Goal: Answer question/provide support

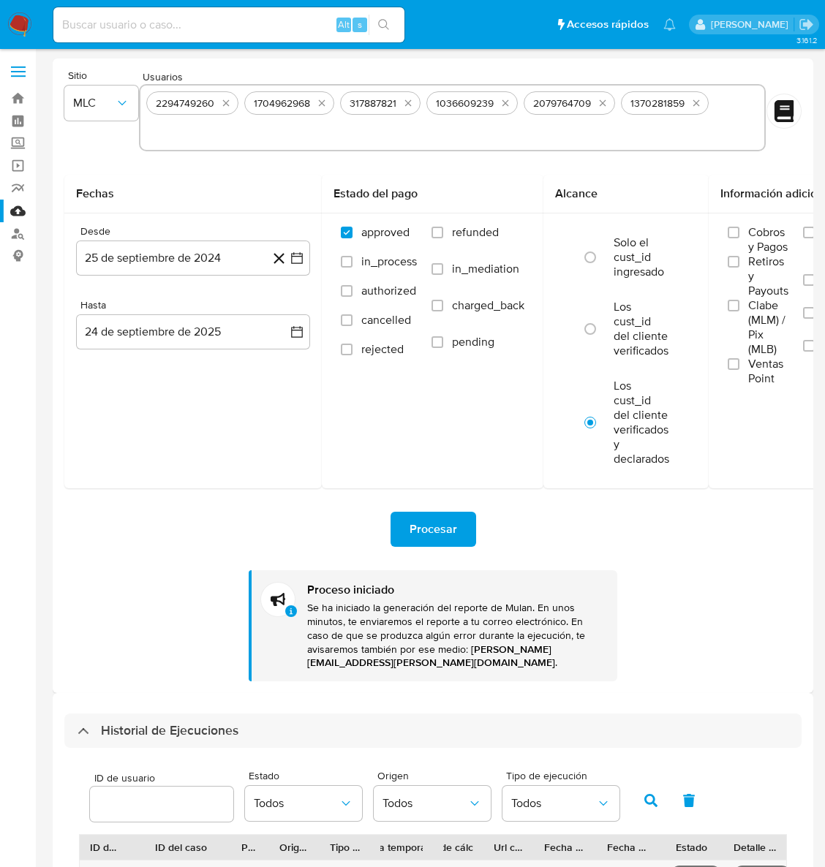
select select "10"
click at [108, 472] on div "Fechas Desde 25 de septiembre de 2024 25-09-2024 Hasta 24 de septiembre de 2025…" at bounding box center [192, 332] width 257 height 314
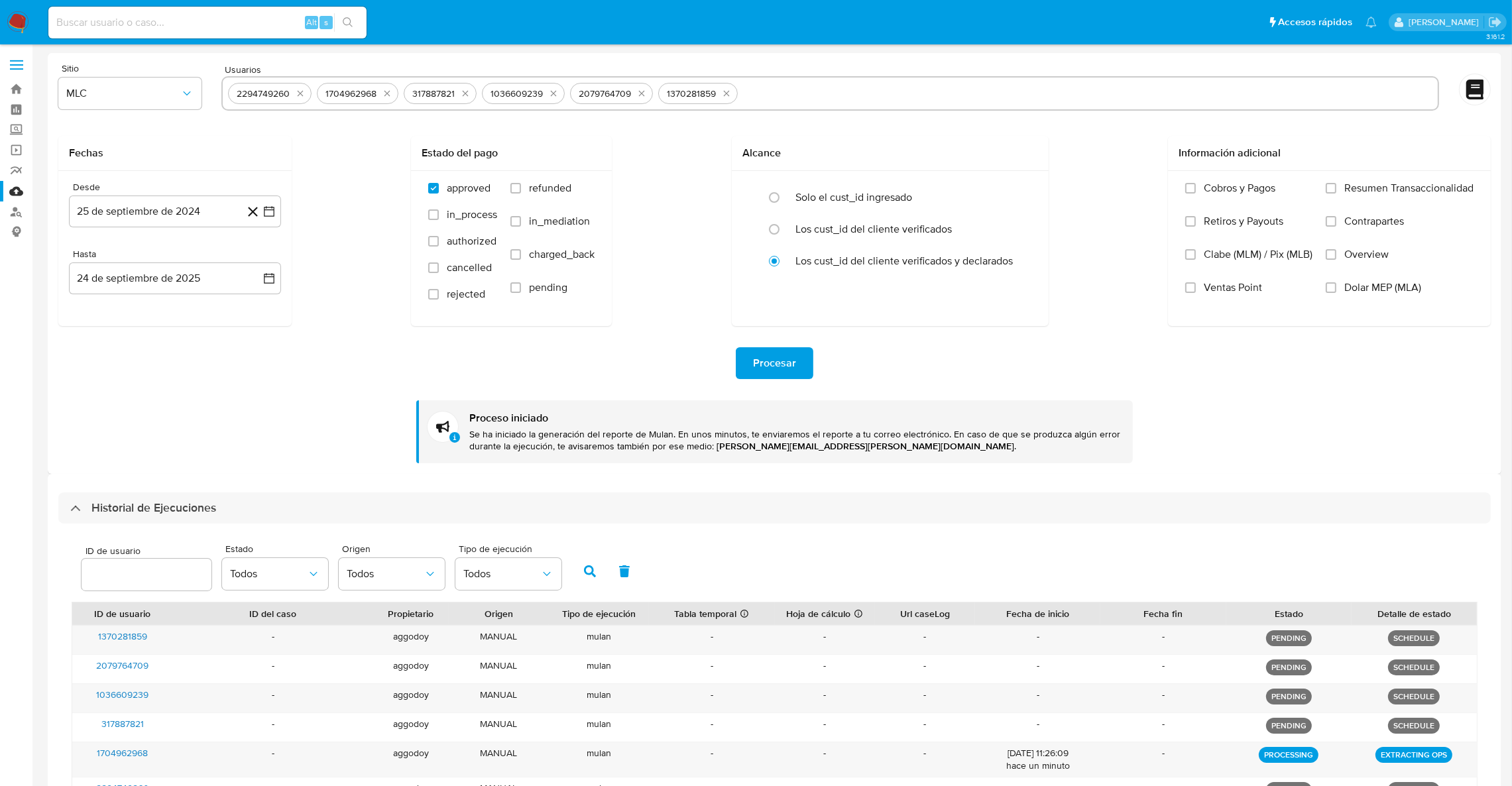
click at [747, 209] on div "Fechas Desde 25 de septiembre de 2024 25-09-2024 Hasta 24 de septiembre de 2025…" at bounding box center [774, 231] width 1432 height 190
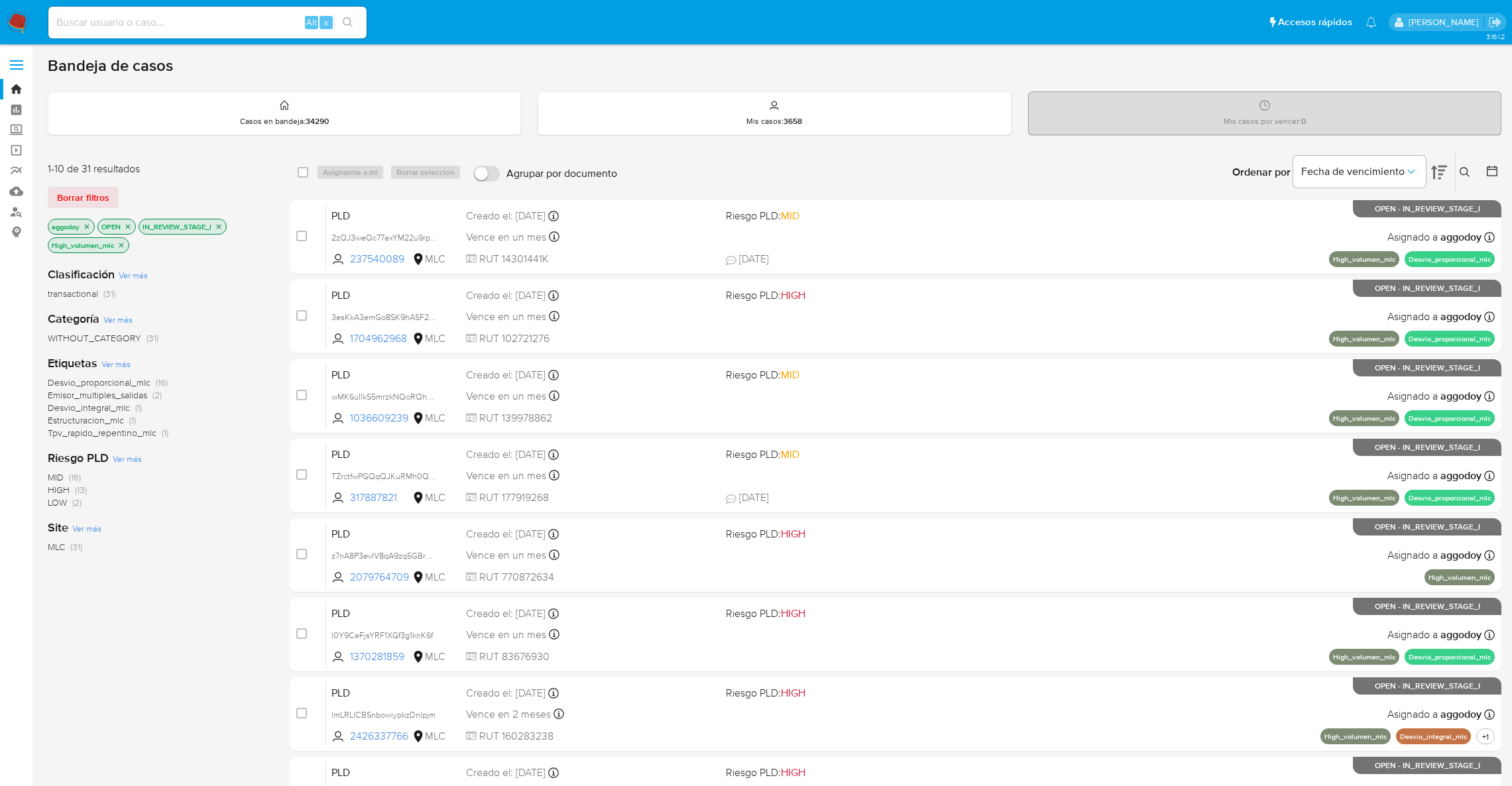
scroll to position [100, 0]
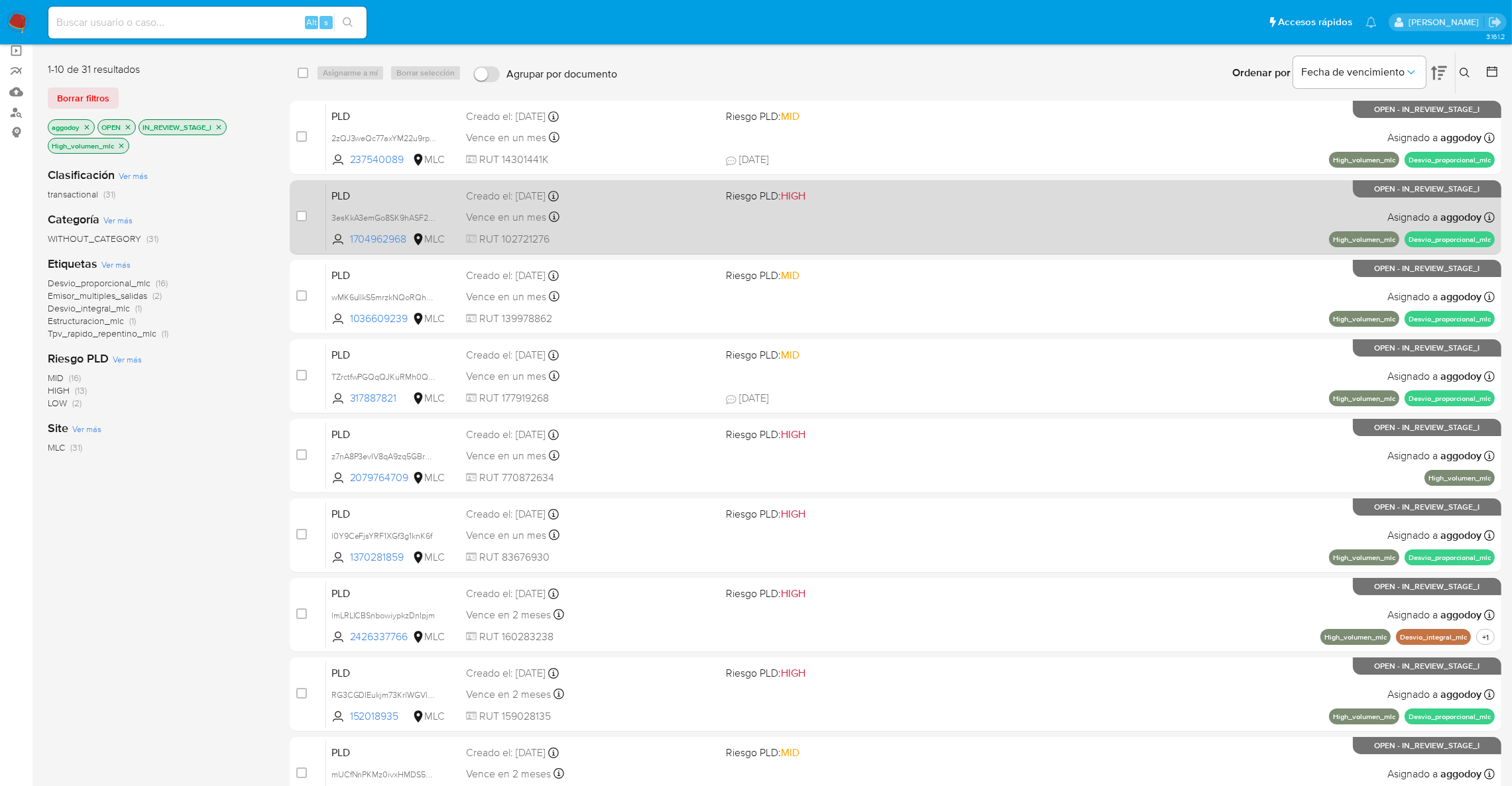
click at [675, 202] on div "Creado el: 12/08/2025 Creado el: 12/08/2025 06:06:45" at bounding box center [590, 196] width 249 height 15
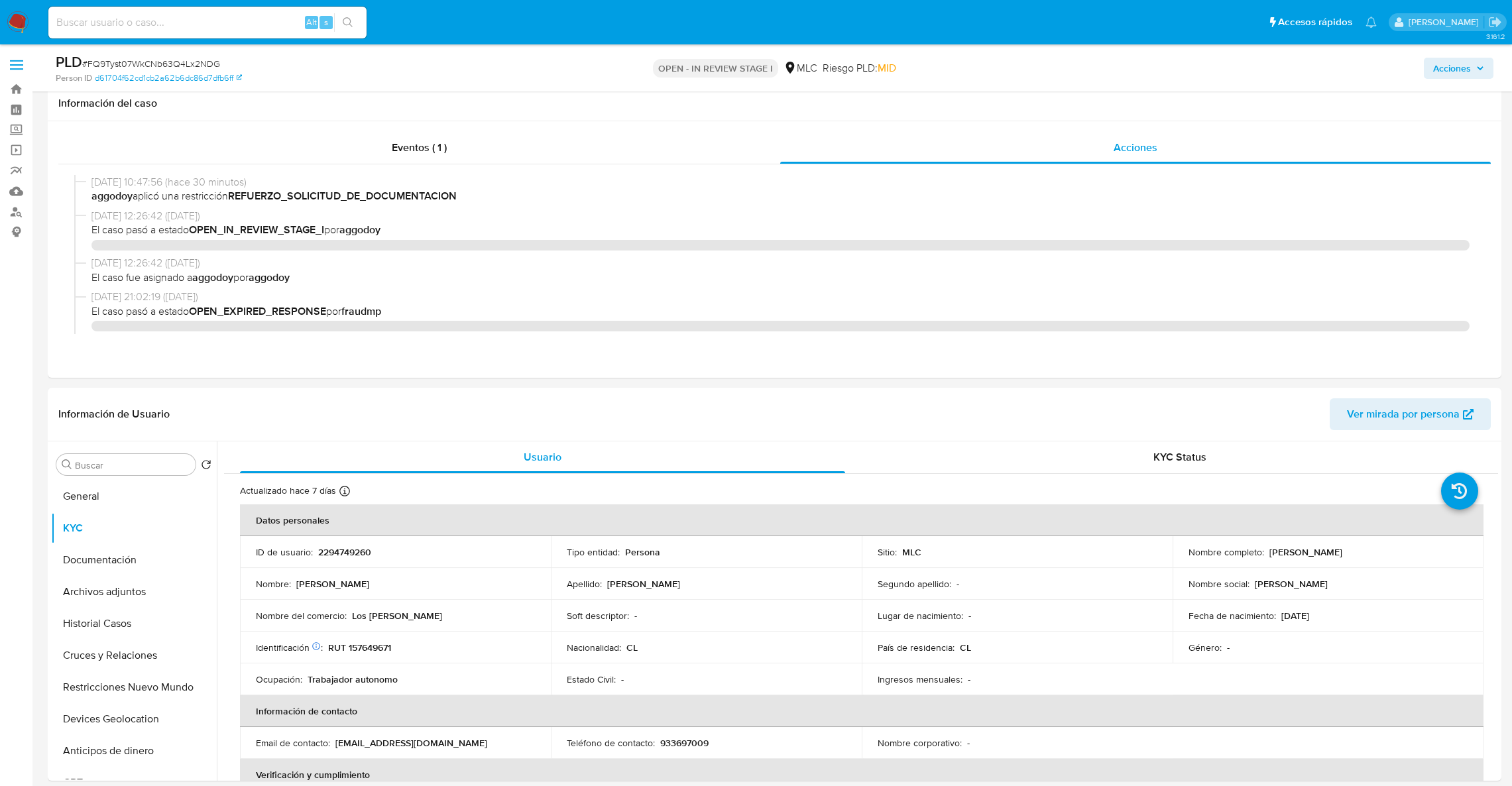
select select "10"
click at [357, 547] on p "2294749260" at bounding box center [344, 552] width 53 height 12
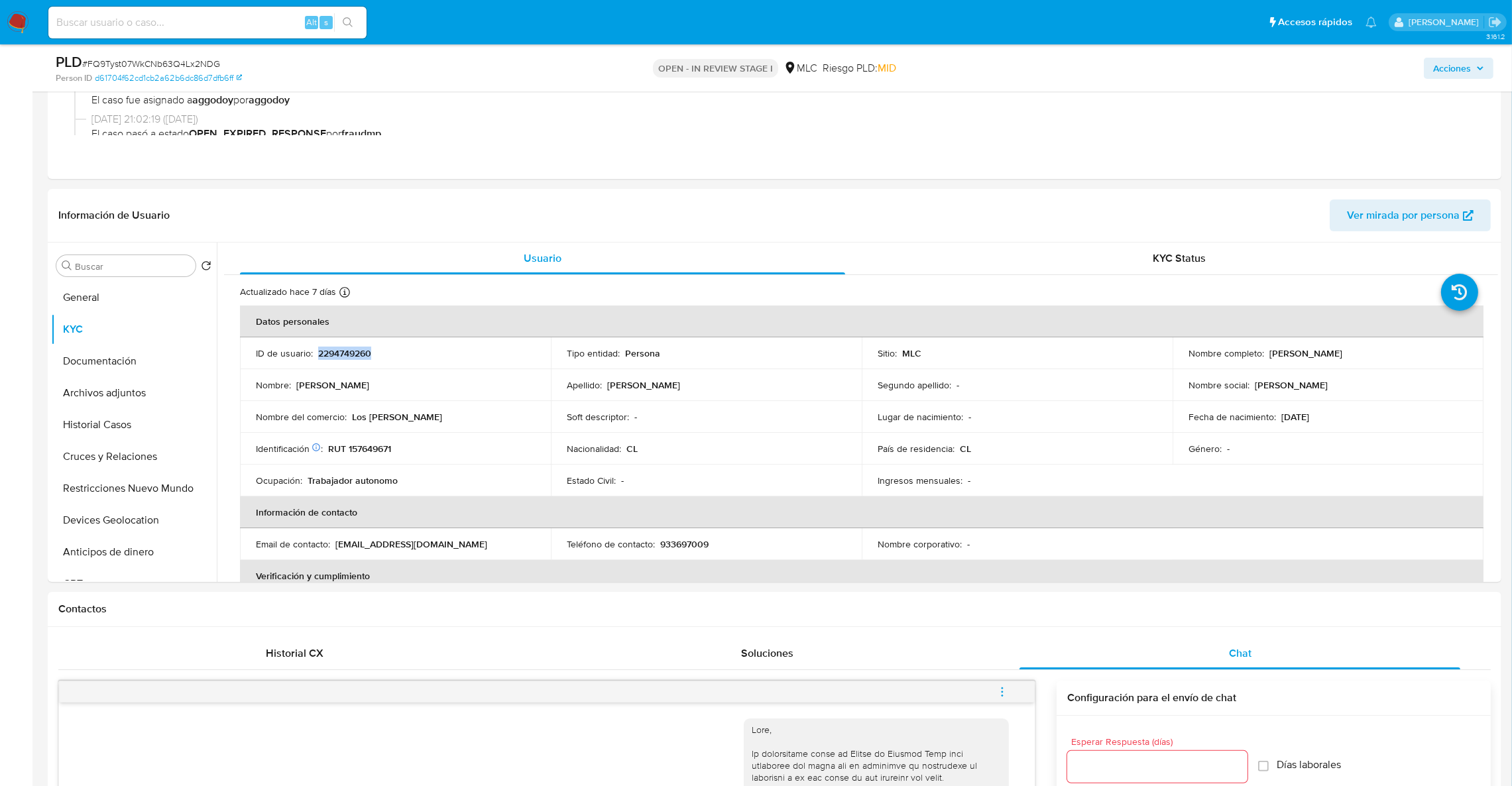
scroll to position [13, 0]
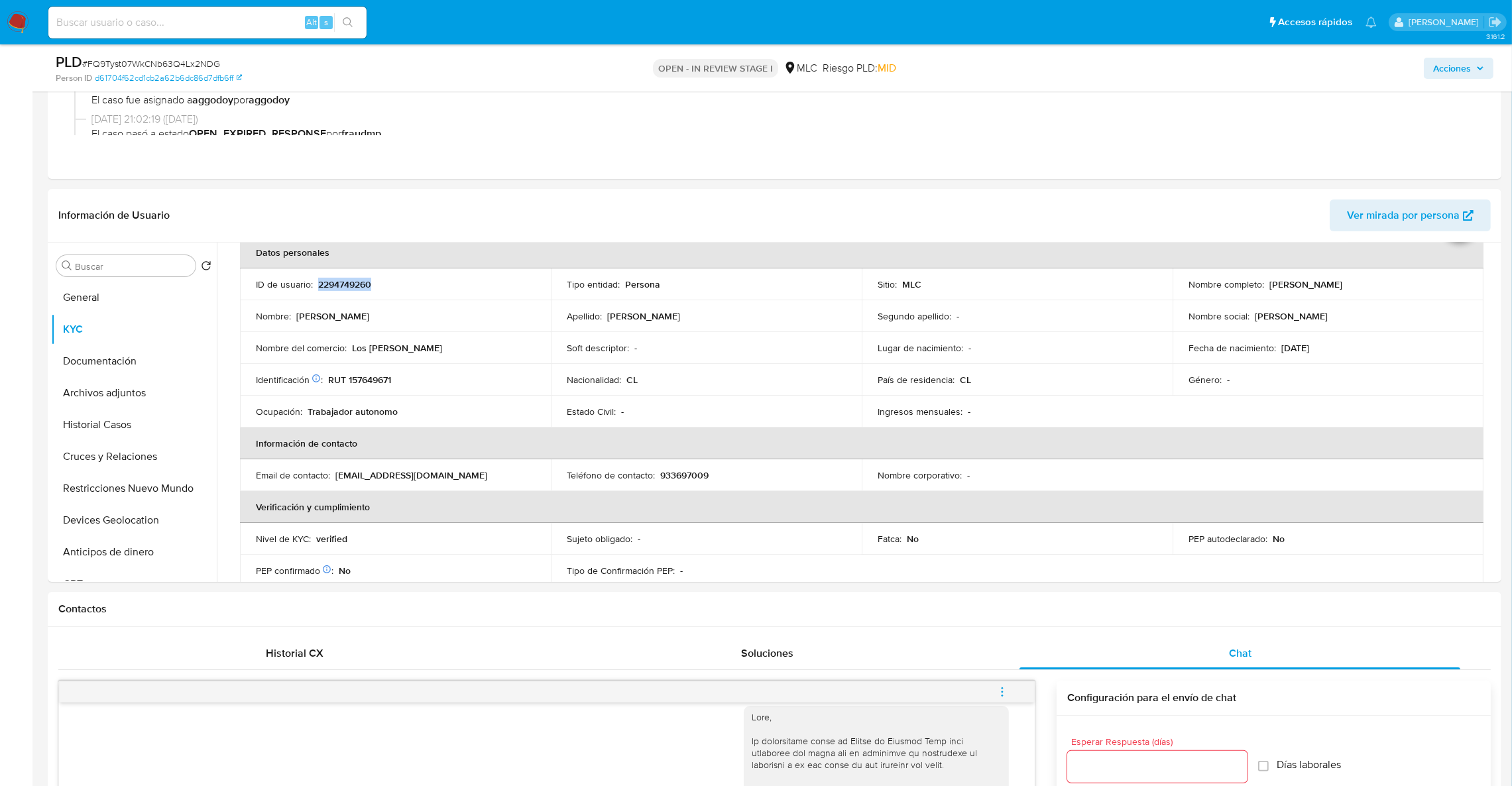
click at [357, 278] on p "2294749260" at bounding box center [344, 284] width 53 height 12
copy p "2294749260"
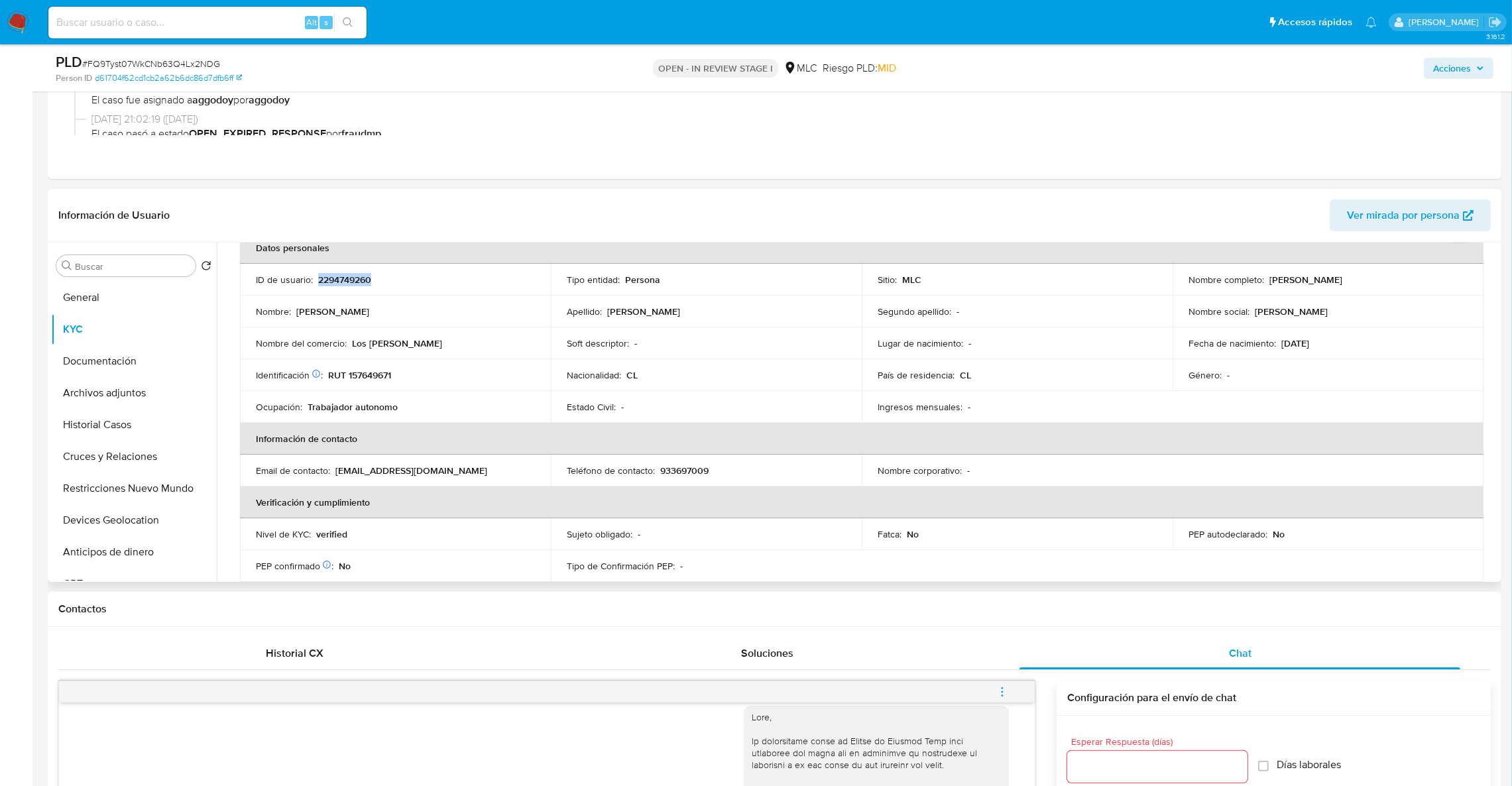
scroll to position [69, 0]
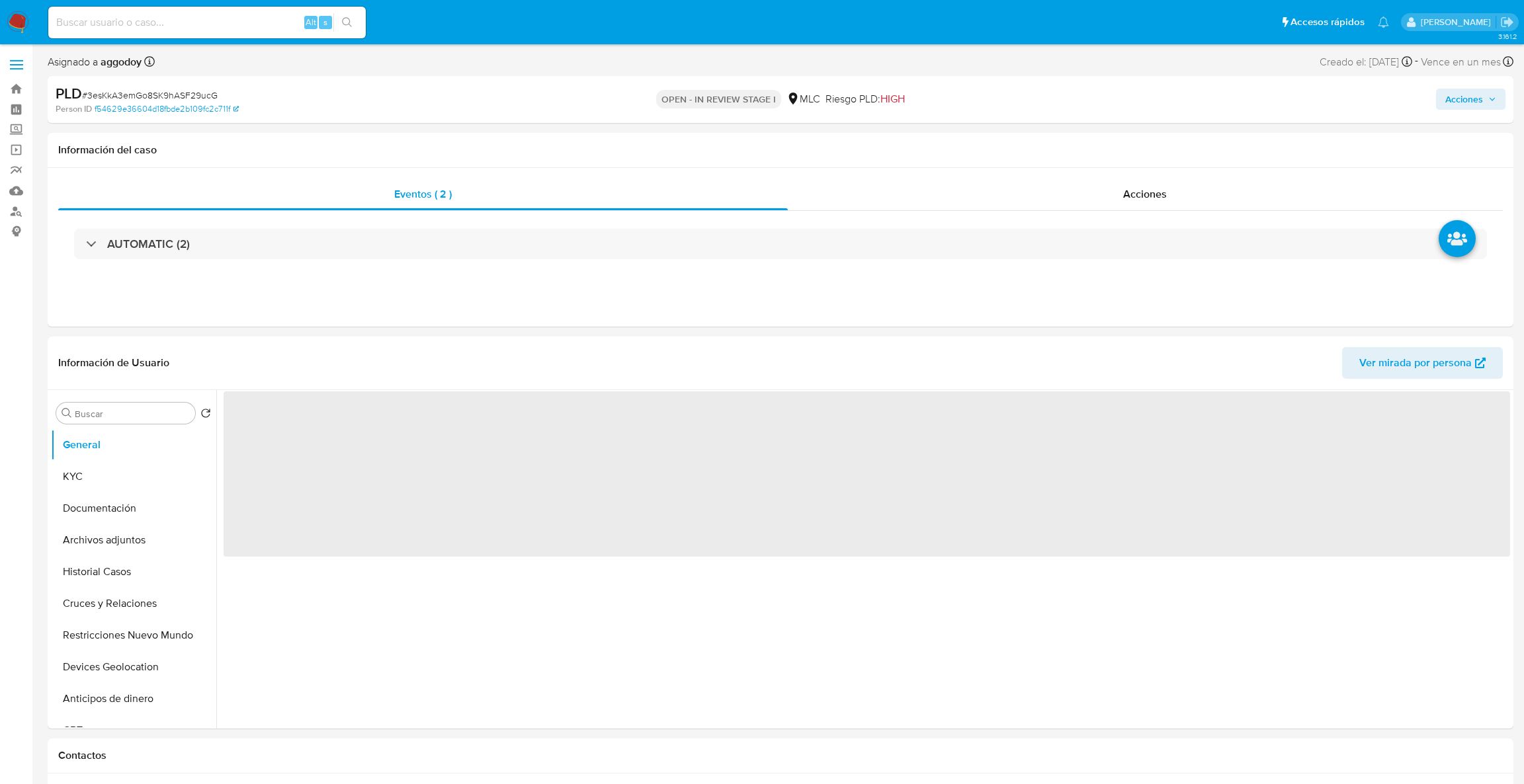
select select "10"
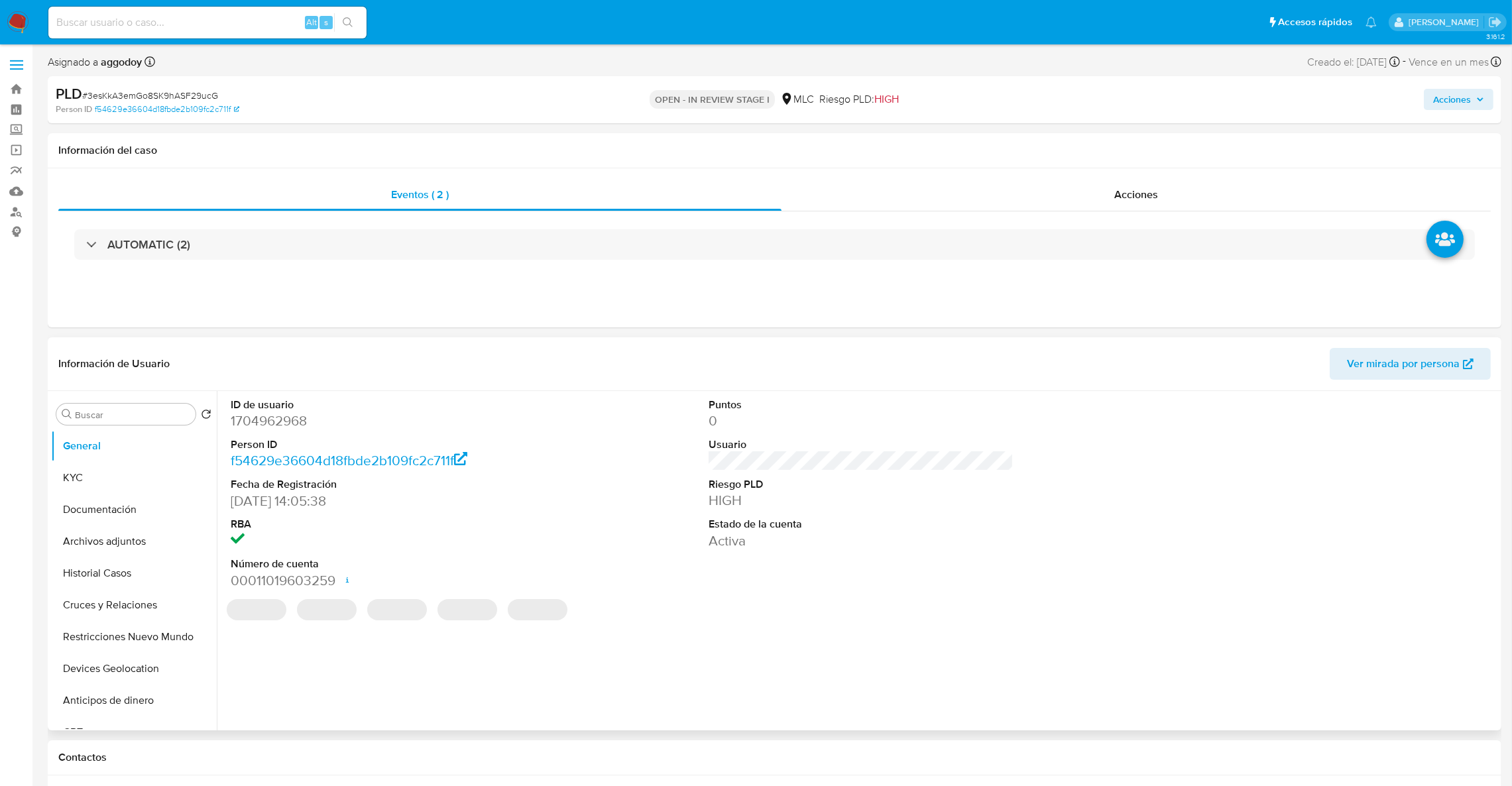
click at [274, 421] on dd "1704962968" at bounding box center [383, 421] width 305 height 18
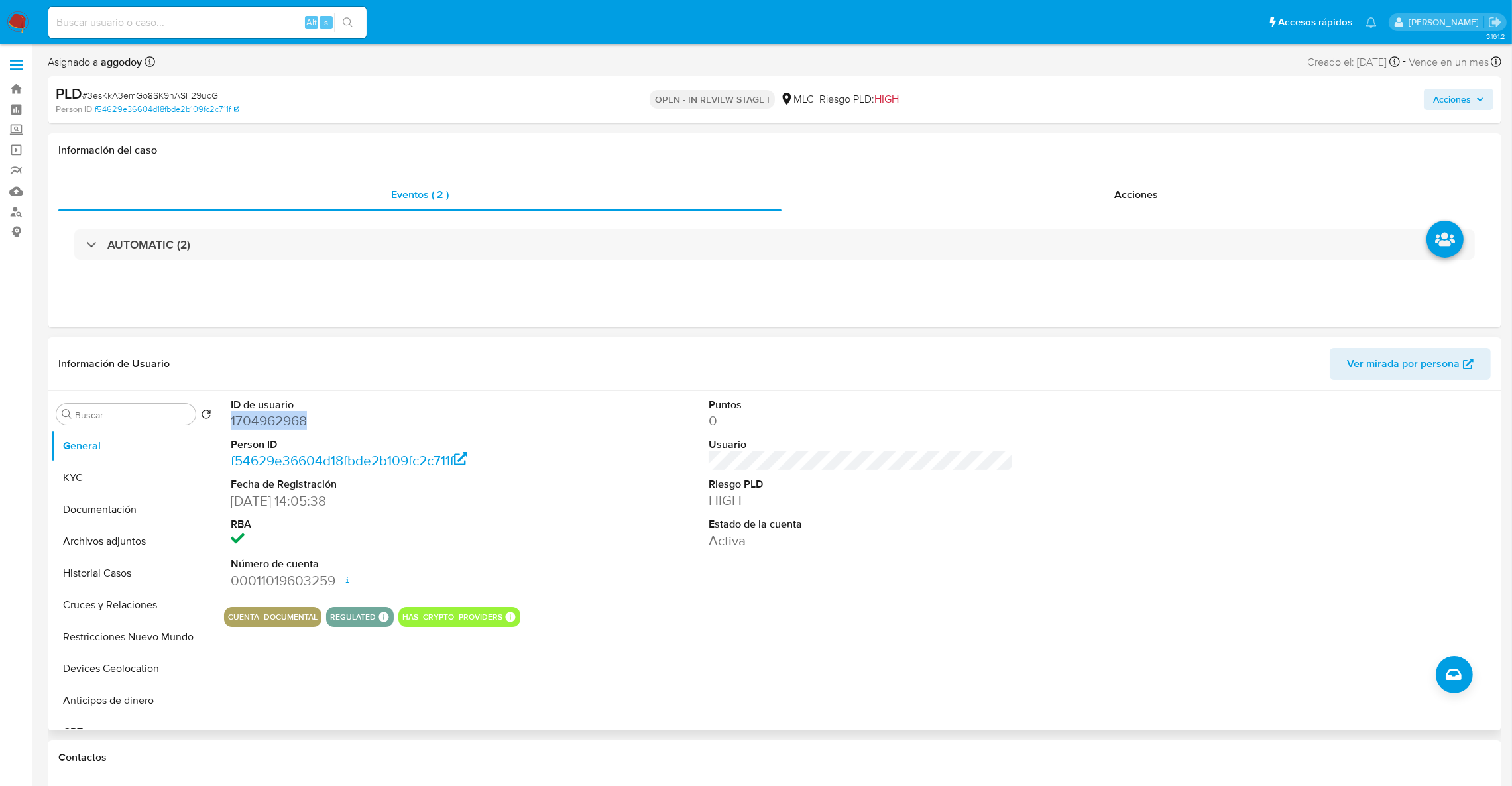
copy dd "1704962968"
click at [129, 470] on button "KYC" at bounding box center [128, 478] width 155 height 32
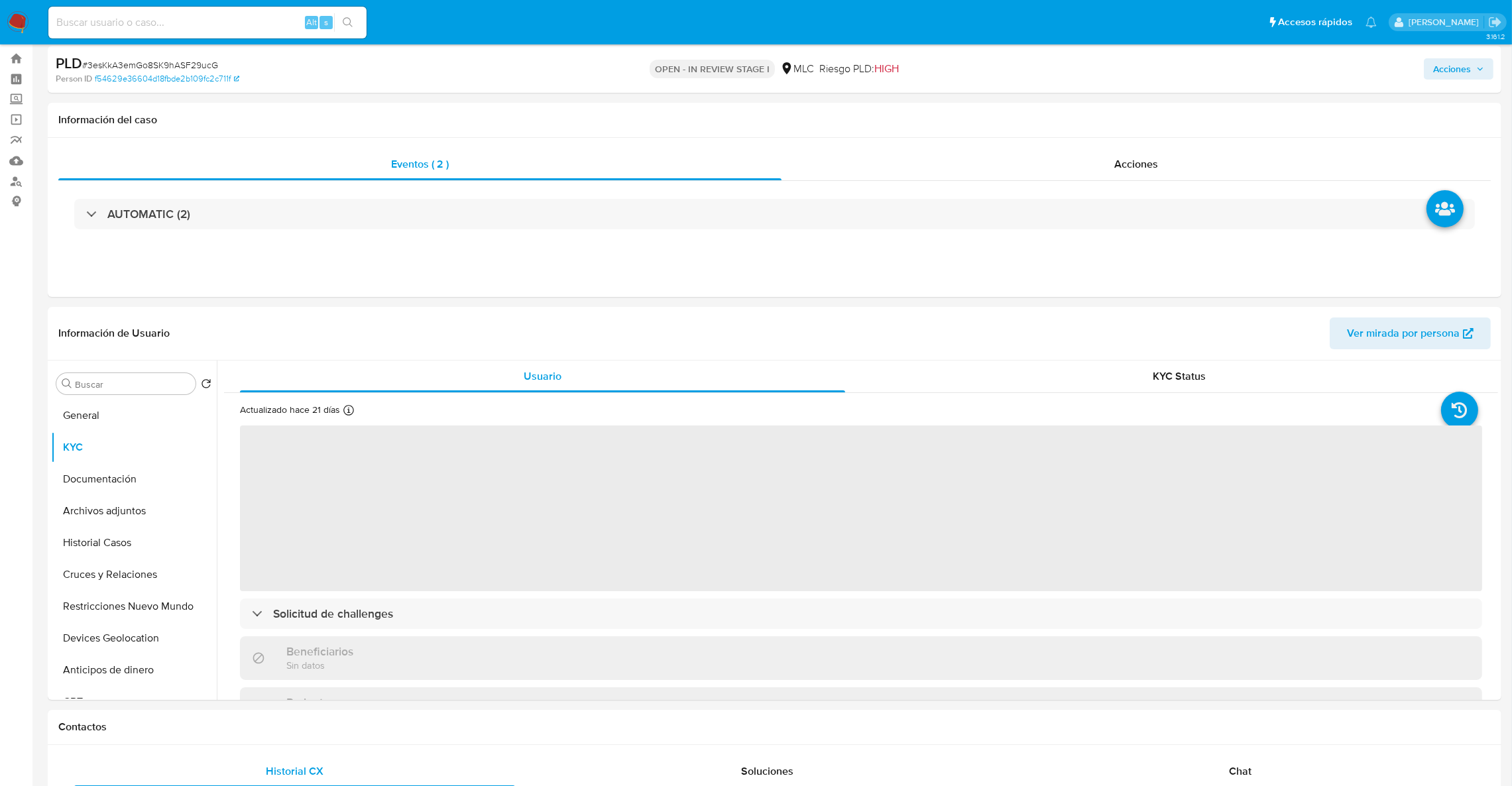
scroll to position [45, 0]
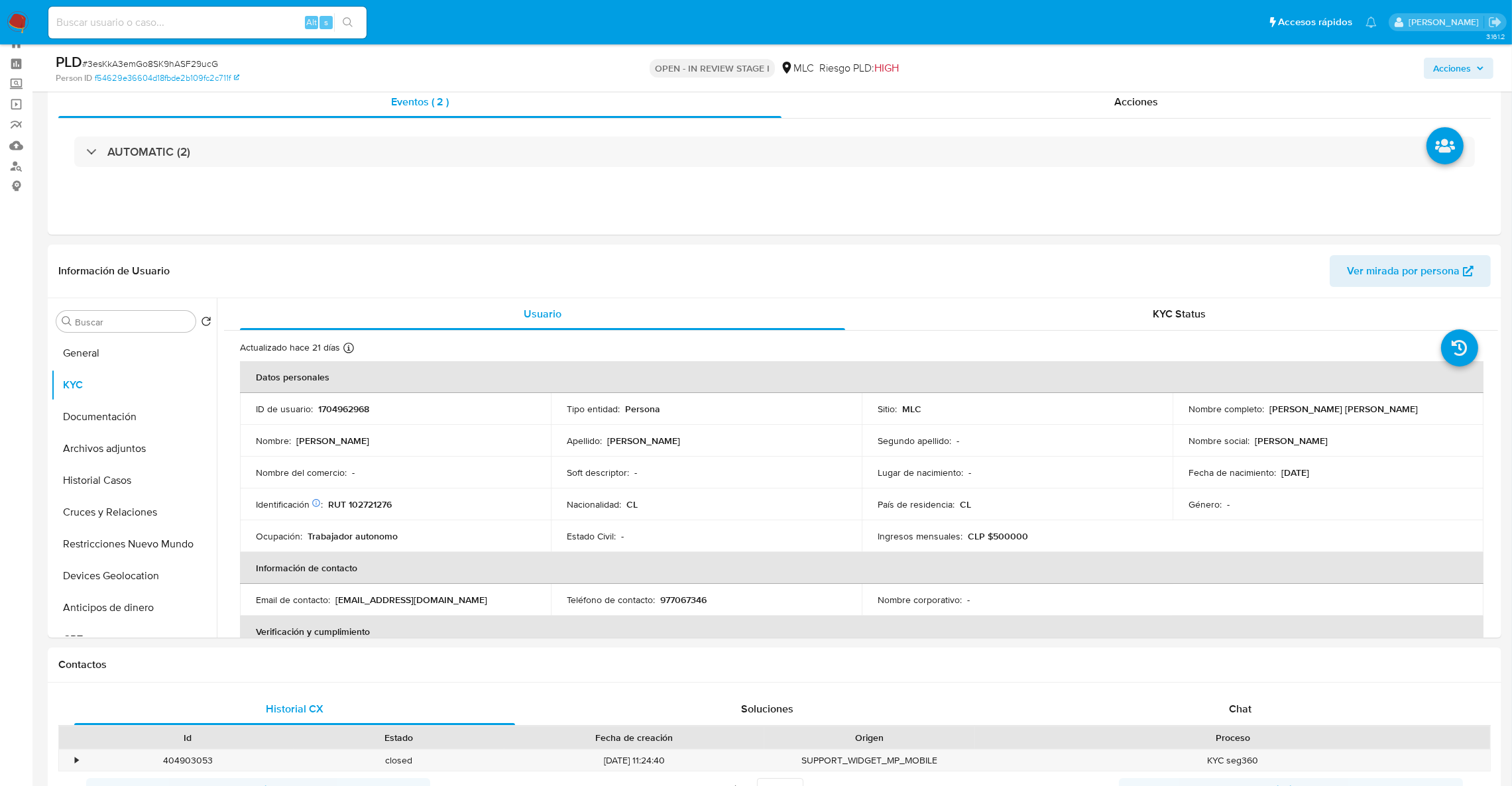
drag, startPoint x: 1499, startPoint y: 356, endPoint x: 1508, endPoint y: 381, distance: 26.6
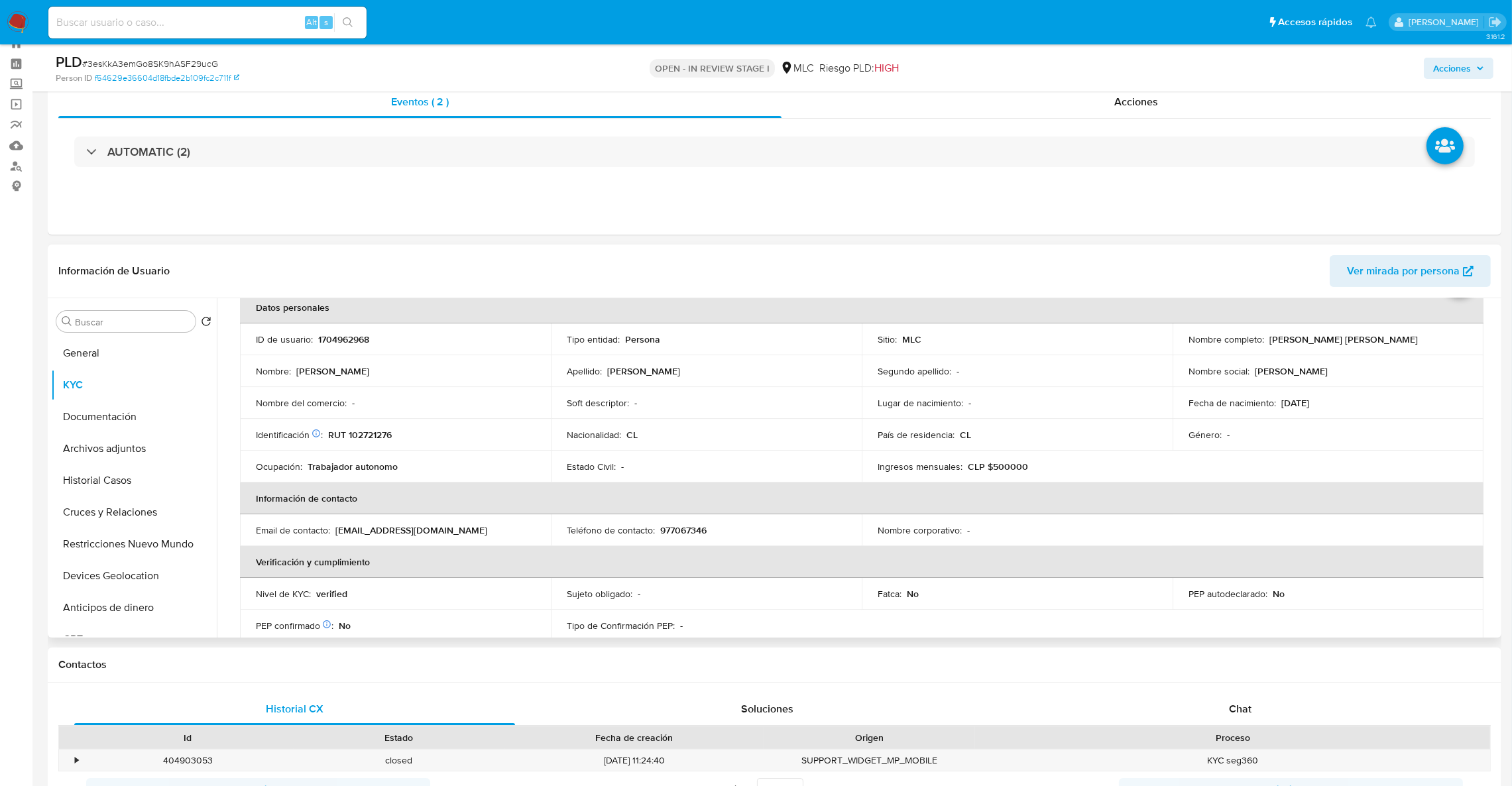
scroll to position [66, 0]
click at [1348, 393] on td "Fecha de nacimiento : 26/06/1979" at bounding box center [1328, 406] width 311 height 32
click at [372, 449] on td "Identificación Nº de serie: 520249218 : RUT 102721276" at bounding box center [395, 438] width 311 height 32
click at [373, 448] on td "Identificación Nº de serie: 520249218 : RUT 102721276" at bounding box center [395, 438] width 311 height 32
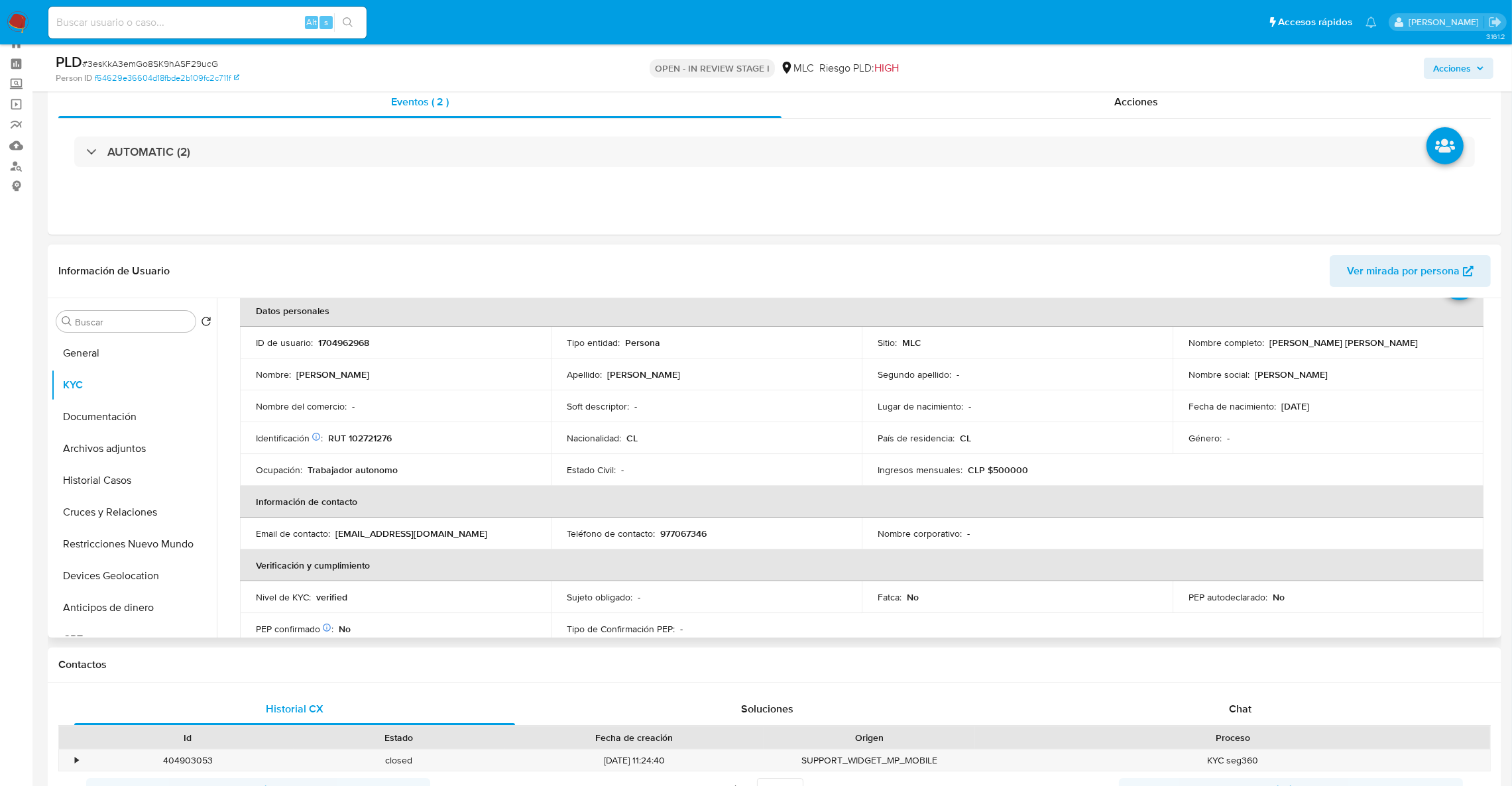
click at [361, 437] on p "RUT 102721276" at bounding box center [360, 438] width 63 height 12
copy p "102721276"
click at [82, 519] on button "Cruces y Relaciones" at bounding box center [128, 512] width 155 height 32
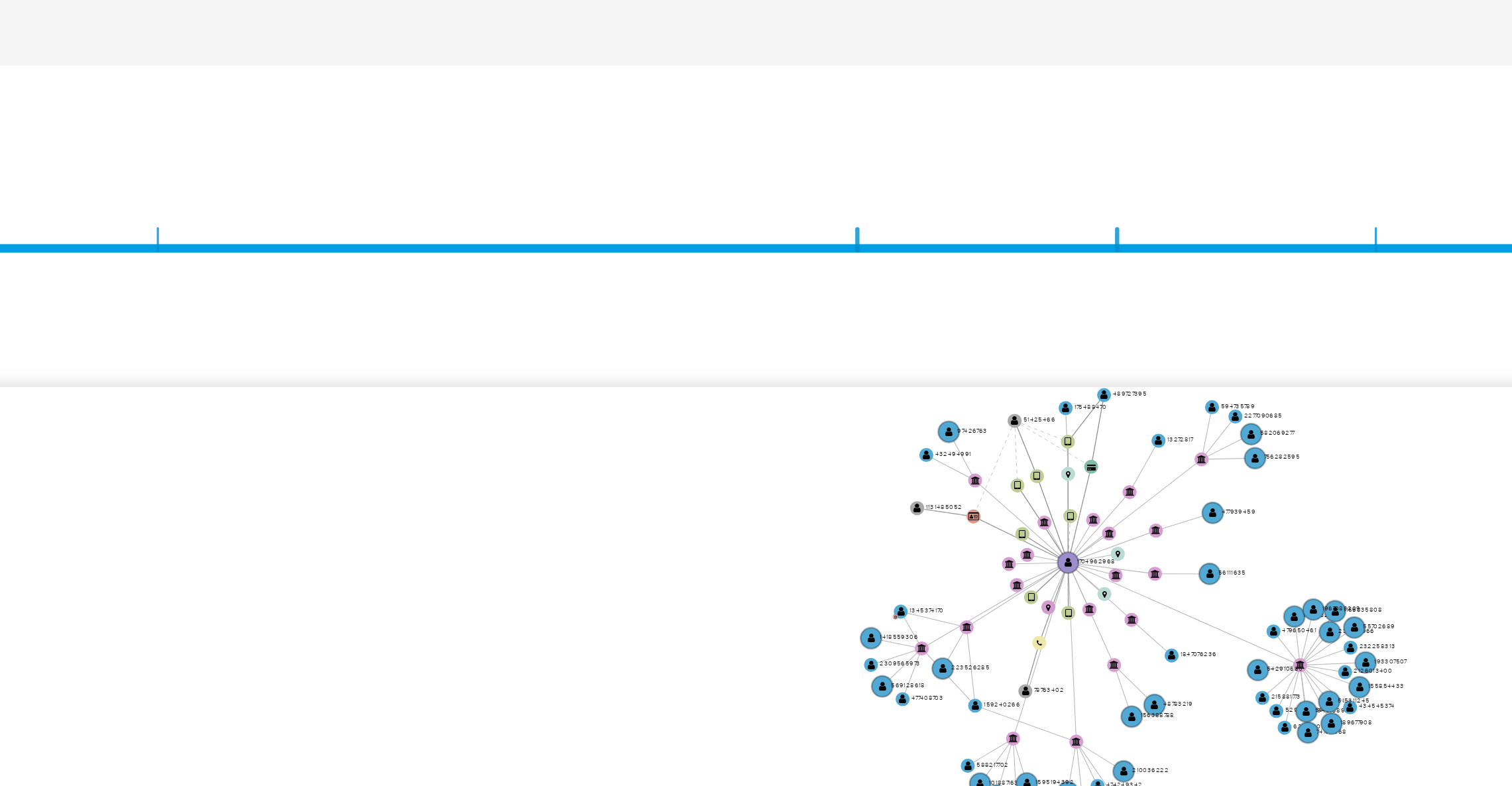
scroll to position [218, 0]
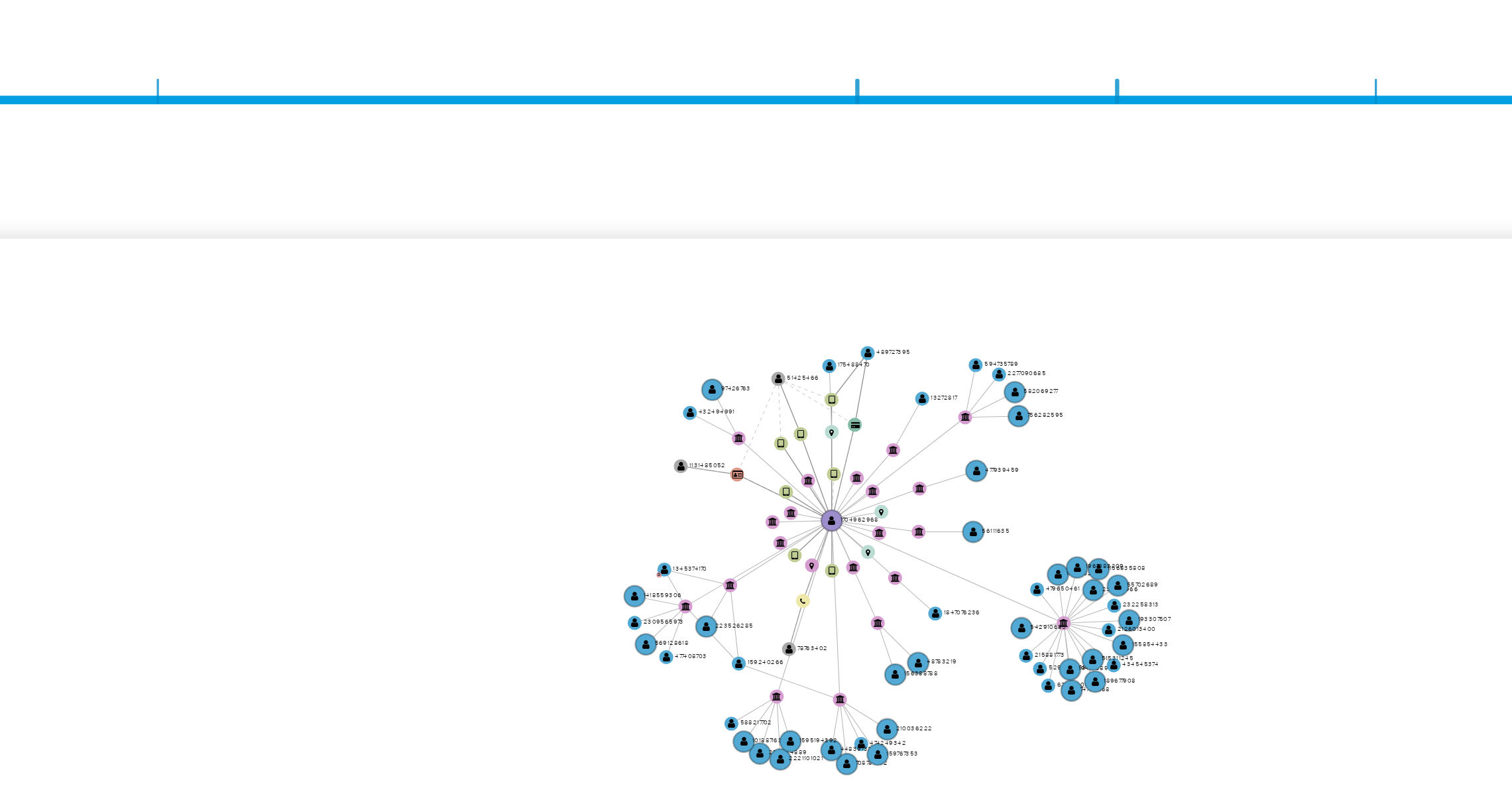
drag, startPoint x: 1036, startPoint y: 279, endPoint x: 962, endPoint y: 312, distance: 81.0
click at [962, 312] on icon "user-1704962968  1704962968 device-633f0abc08813b001838a141  user-51425466  …" at bounding box center [870, 362] width 1255 height 192
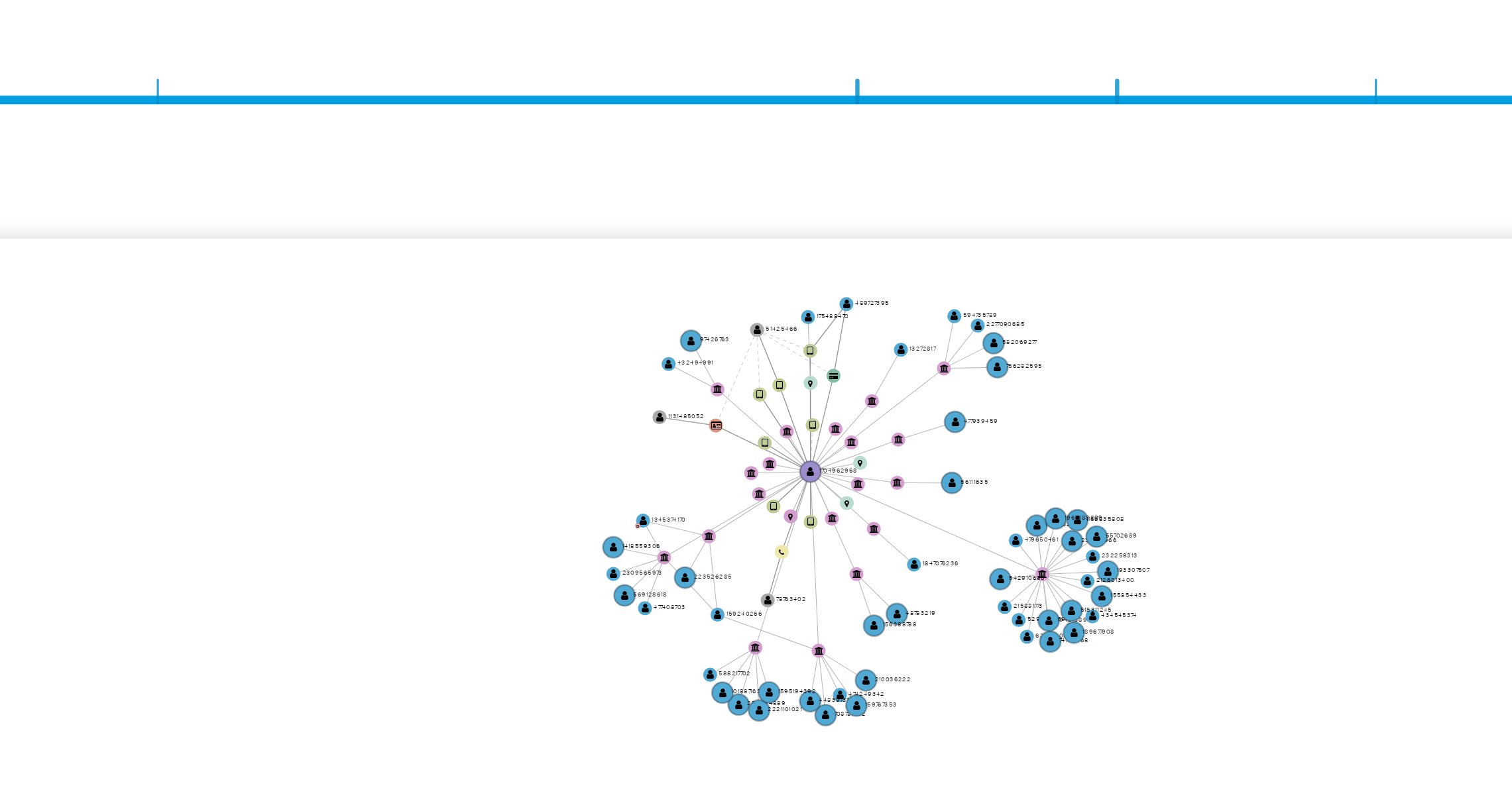
drag, startPoint x: 962, startPoint y: 331, endPoint x: 954, endPoint y: 313, distance: 19.7
click at [954, 313] on icon "user-1704962968  1704962968 device-633f0abc08813b001838a141  user-51425466  …" at bounding box center [870, 362] width 1255 height 192
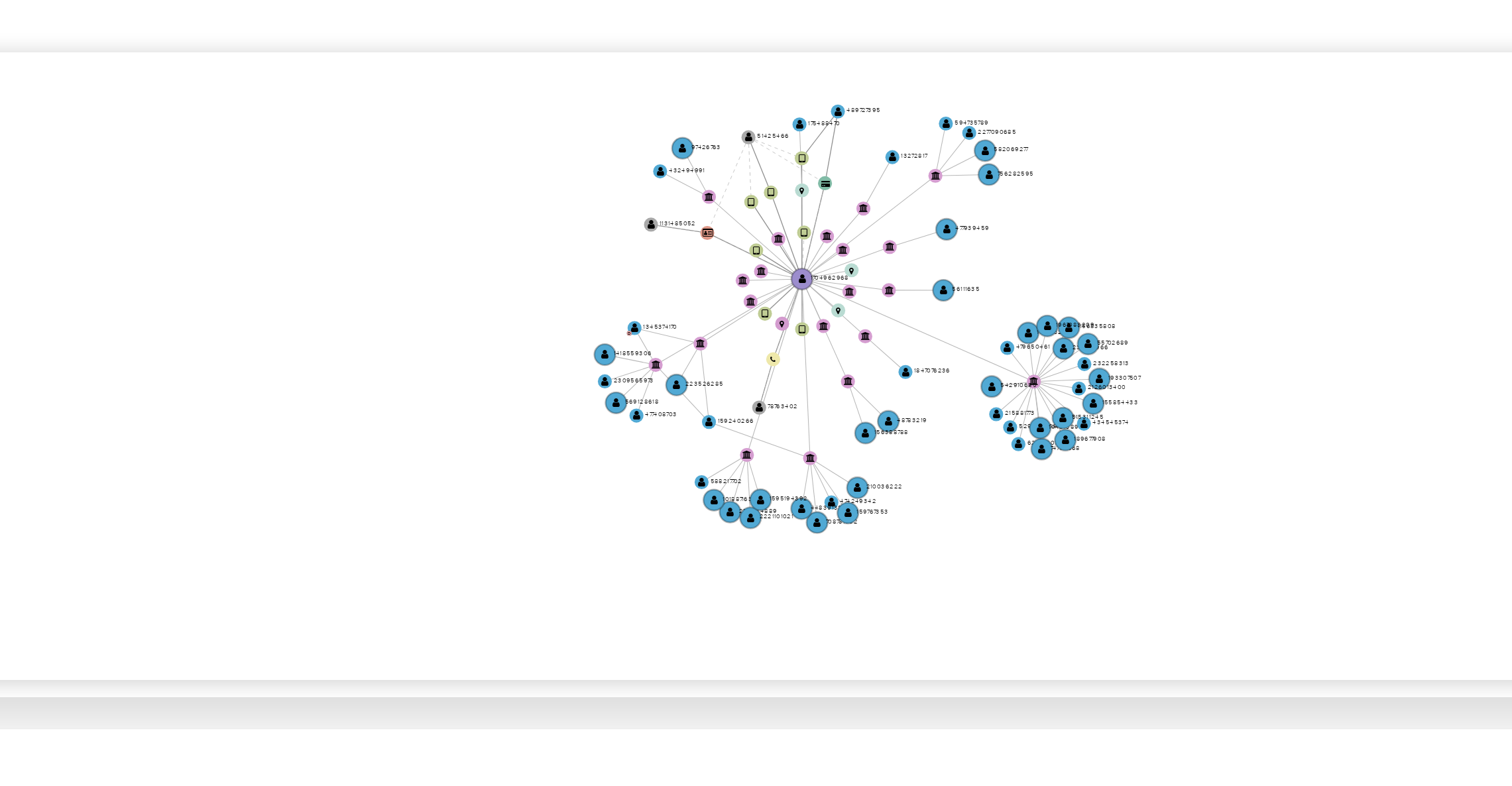
click at [974, 344] on icon "user-1704962968  1704962968 device-633f0abc08813b001838a141  user-51425466  …" at bounding box center [870, 362] width 1255 height 192
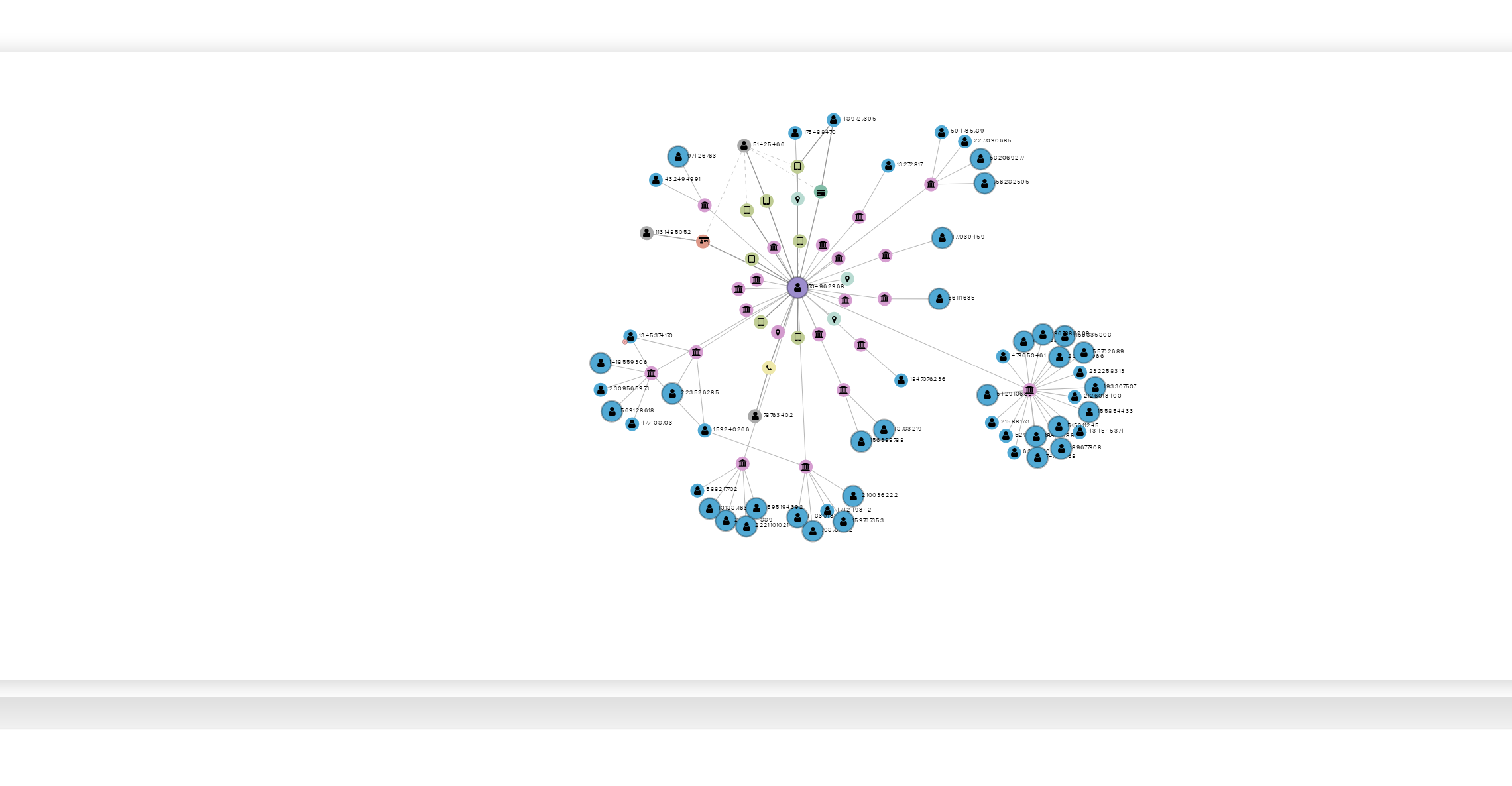
click at [1042, 308] on icon "user-1704962968  1704962968 device-633f0abc08813b001838a141  user-51425466  …" at bounding box center [870, 362] width 1255 height 192
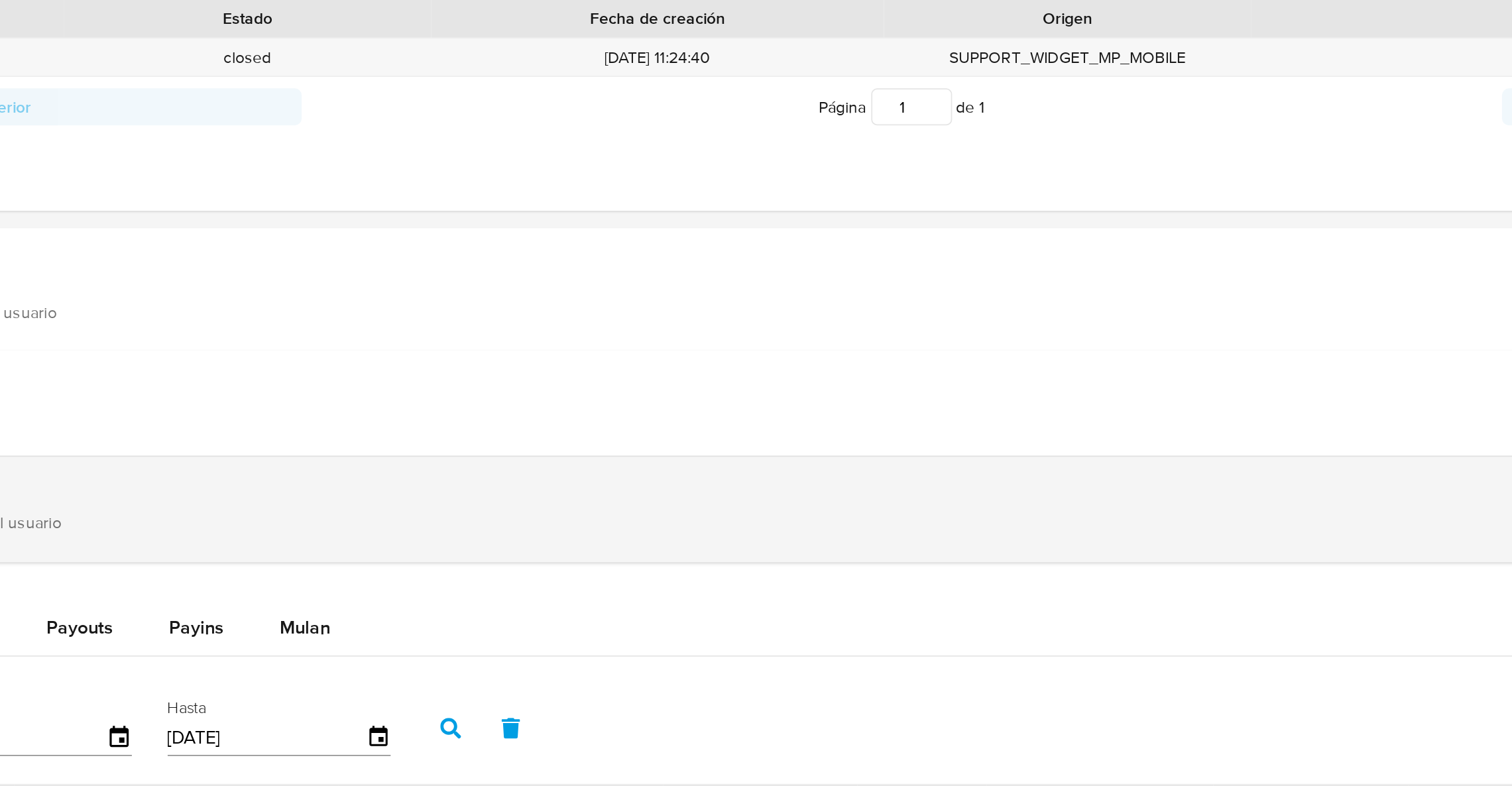
scroll to position [438, 0]
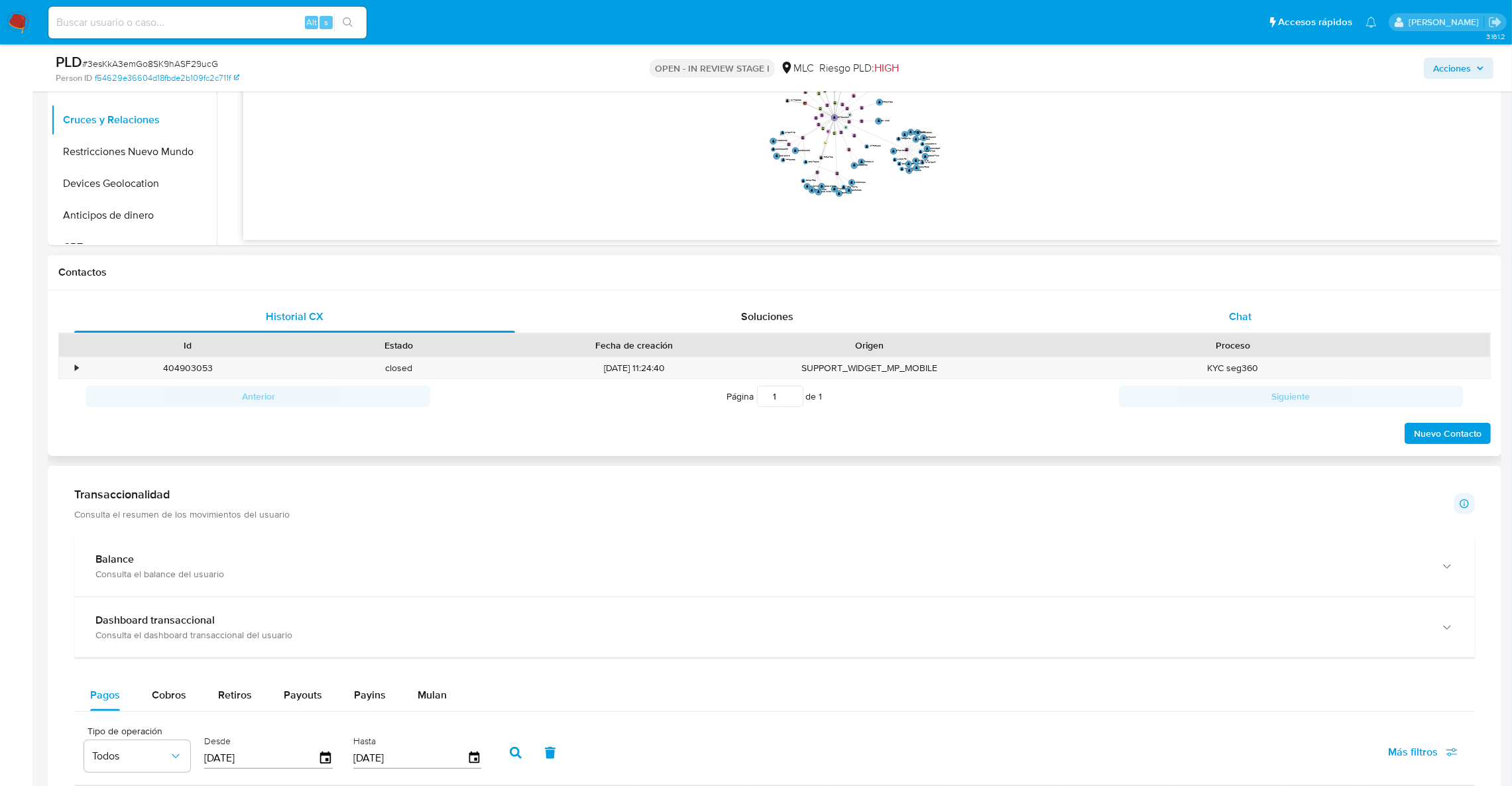
click at [1233, 318] on span "Chat" at bounding box center [1240, 316] width 23 height 15
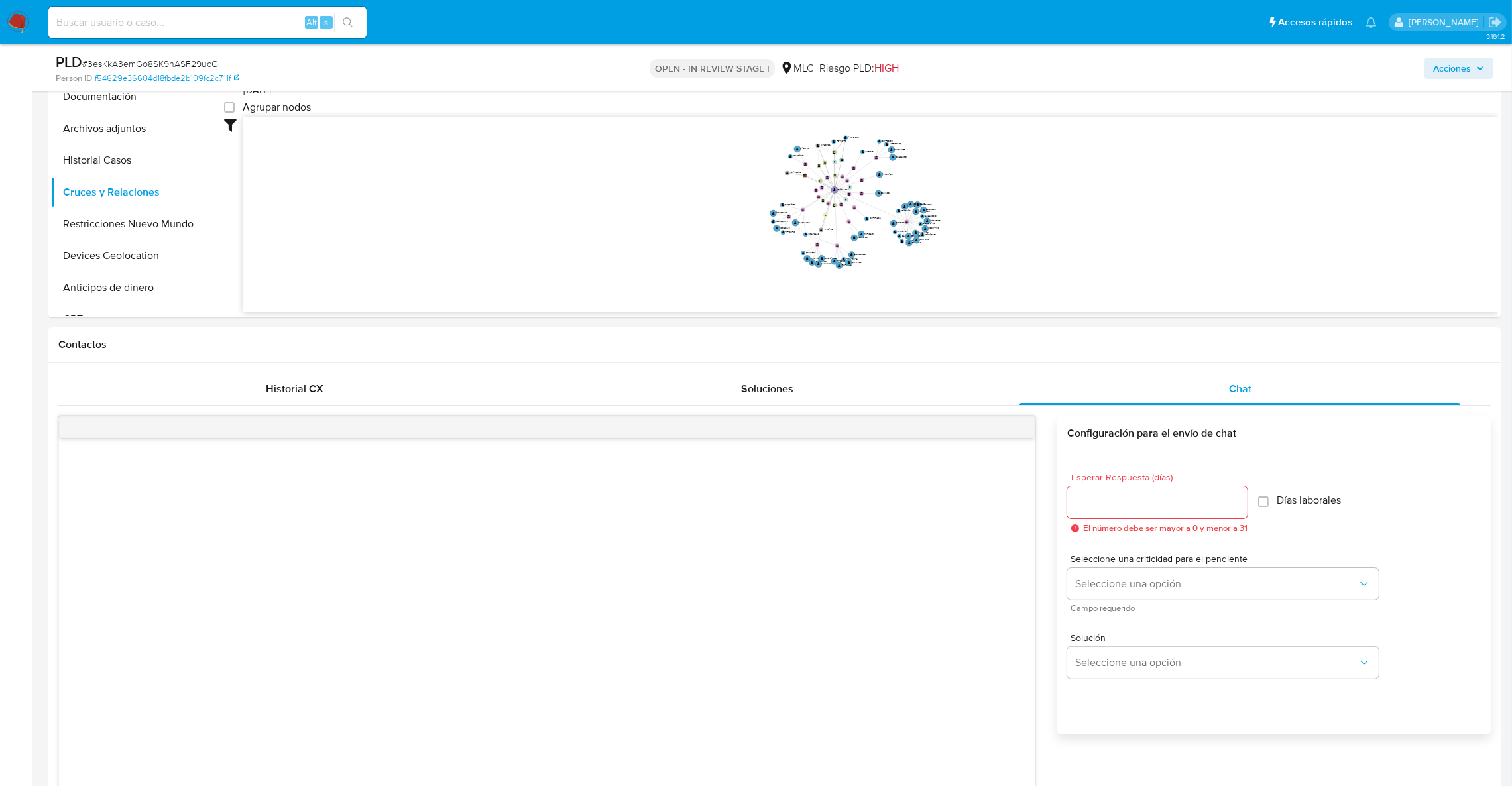
scroll to position [246, 0]
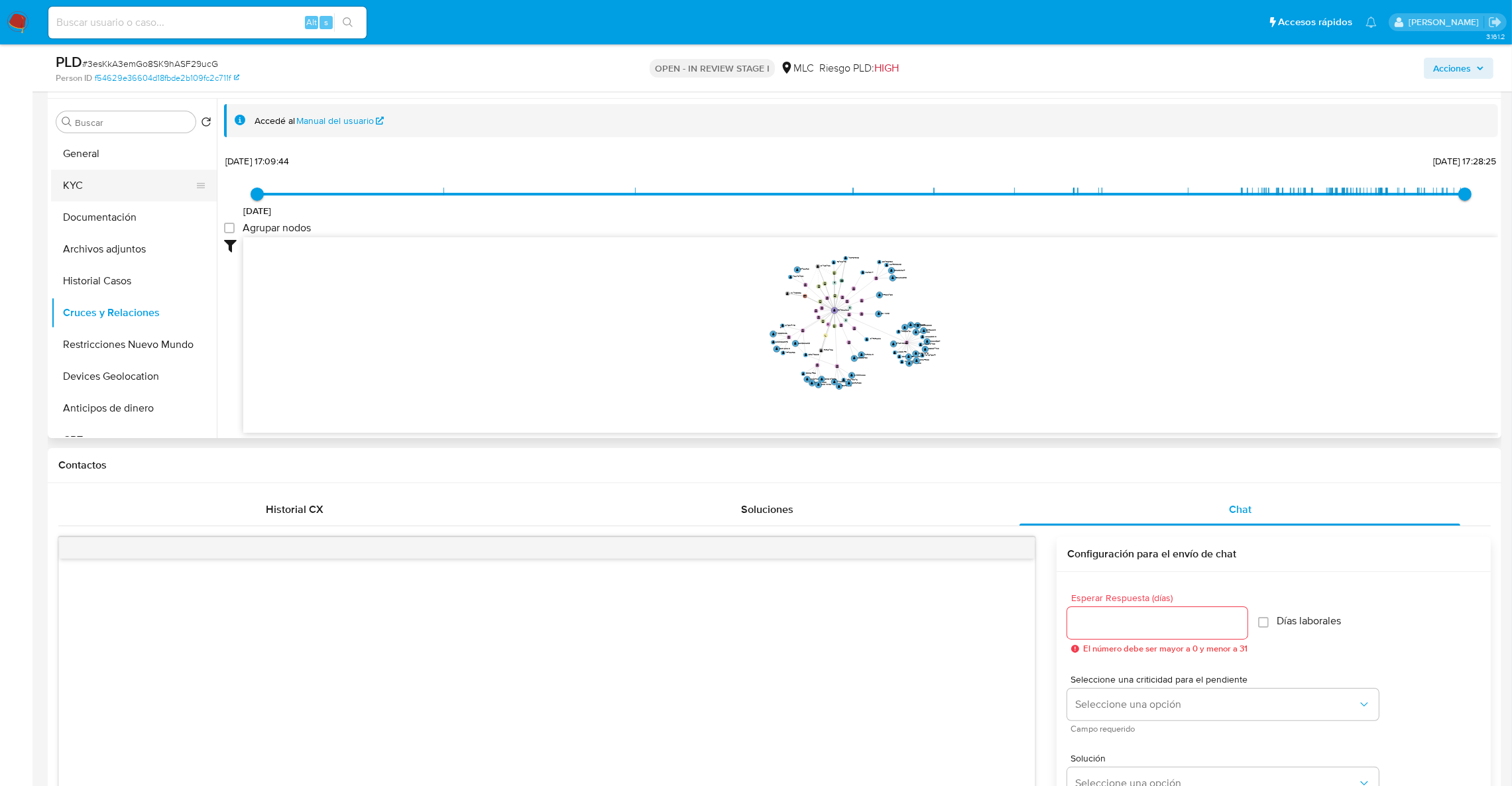
click at [107, 189] on button "KYC" at bounding box center [128, 185] width 155 height 32
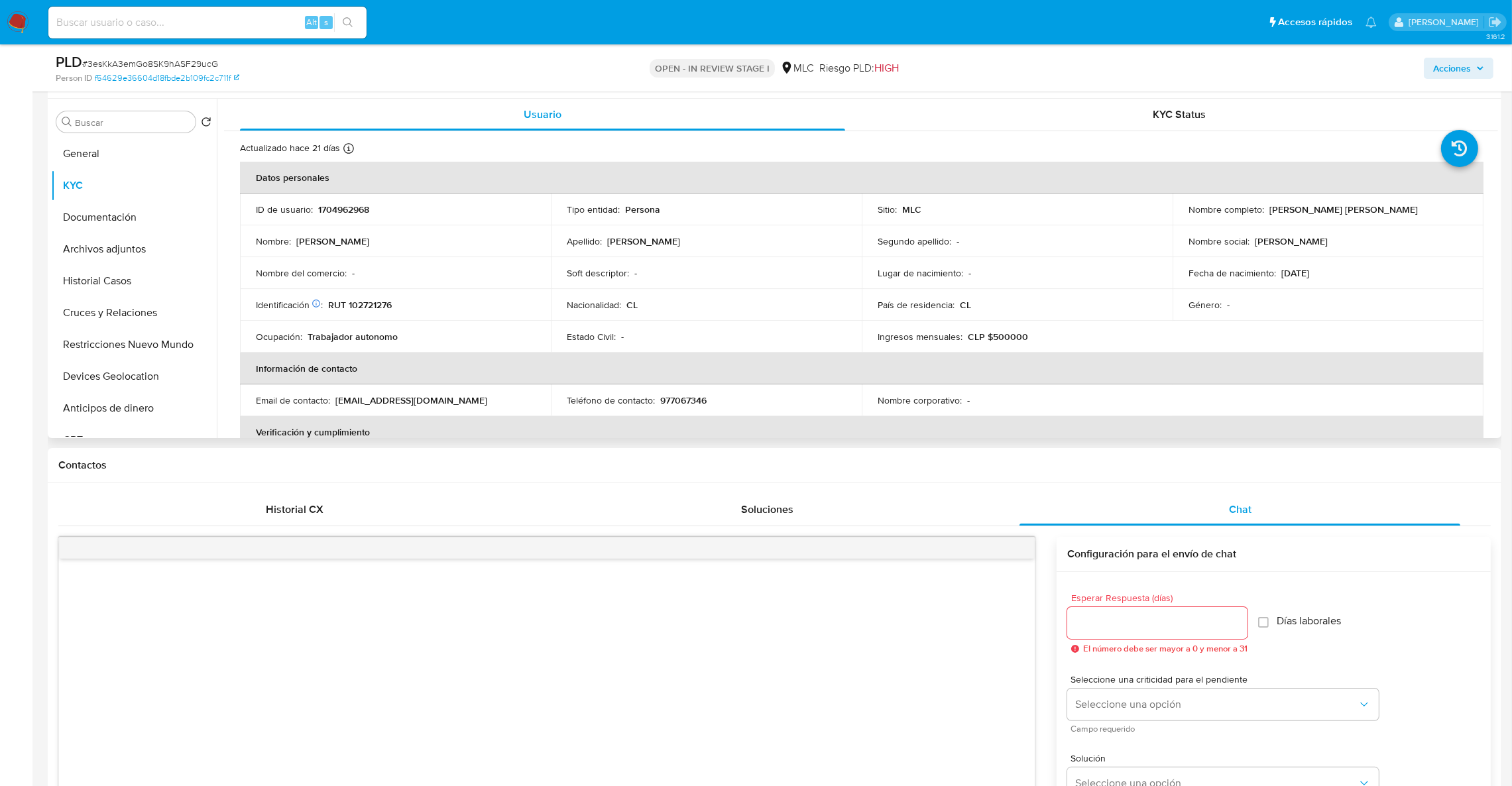
drag, startPoint x: 1527, startPoint y: 173, endPoint x: 535, endPoint y: 373, distance: 1012.0
click at [535, 373] on th "Información de contacto" at bounding box center [862, 368] width 1244 height 32
click at [164, 223] on button "Documentación" at bounding box center [128, 217] width 155 height 32
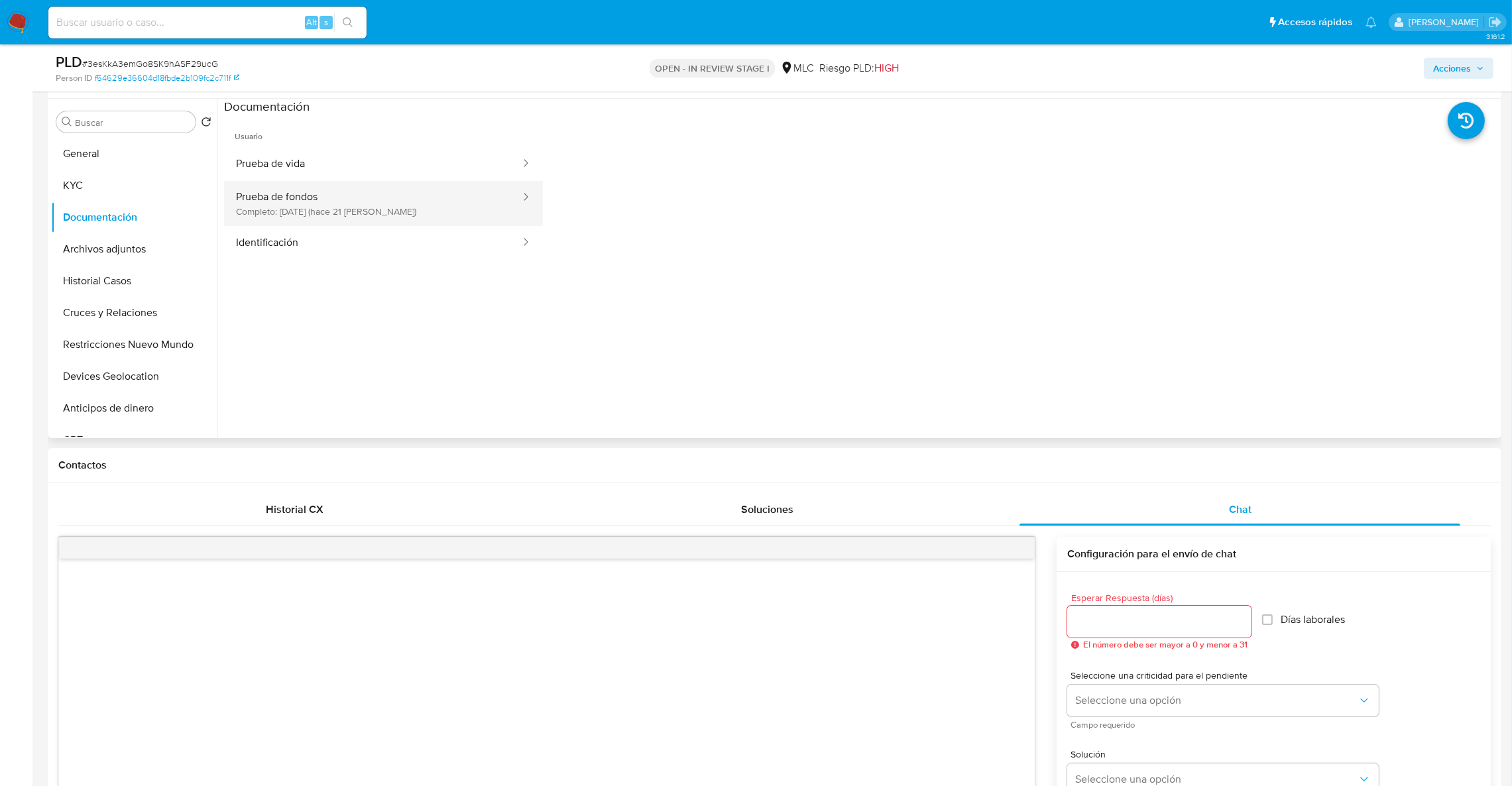
click at [327, 194] on button "Prueba de fondos Completo: 11/09/2025 (hace 21 días)" at bounding box center [373, 204] width 297 height 45
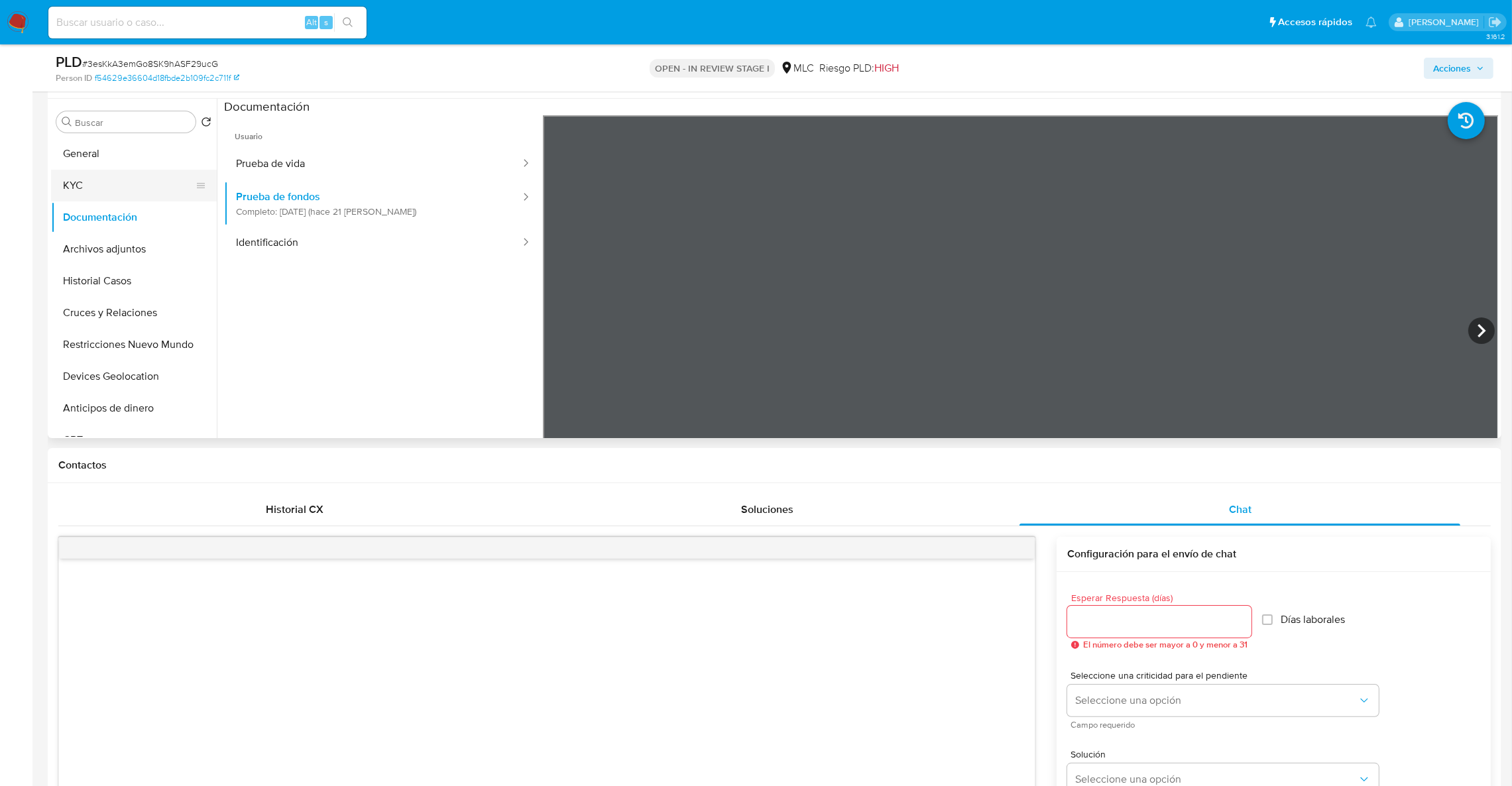
click at [55, 180] on button "KYC" at bounding box center [128, 185] width 155 height 32
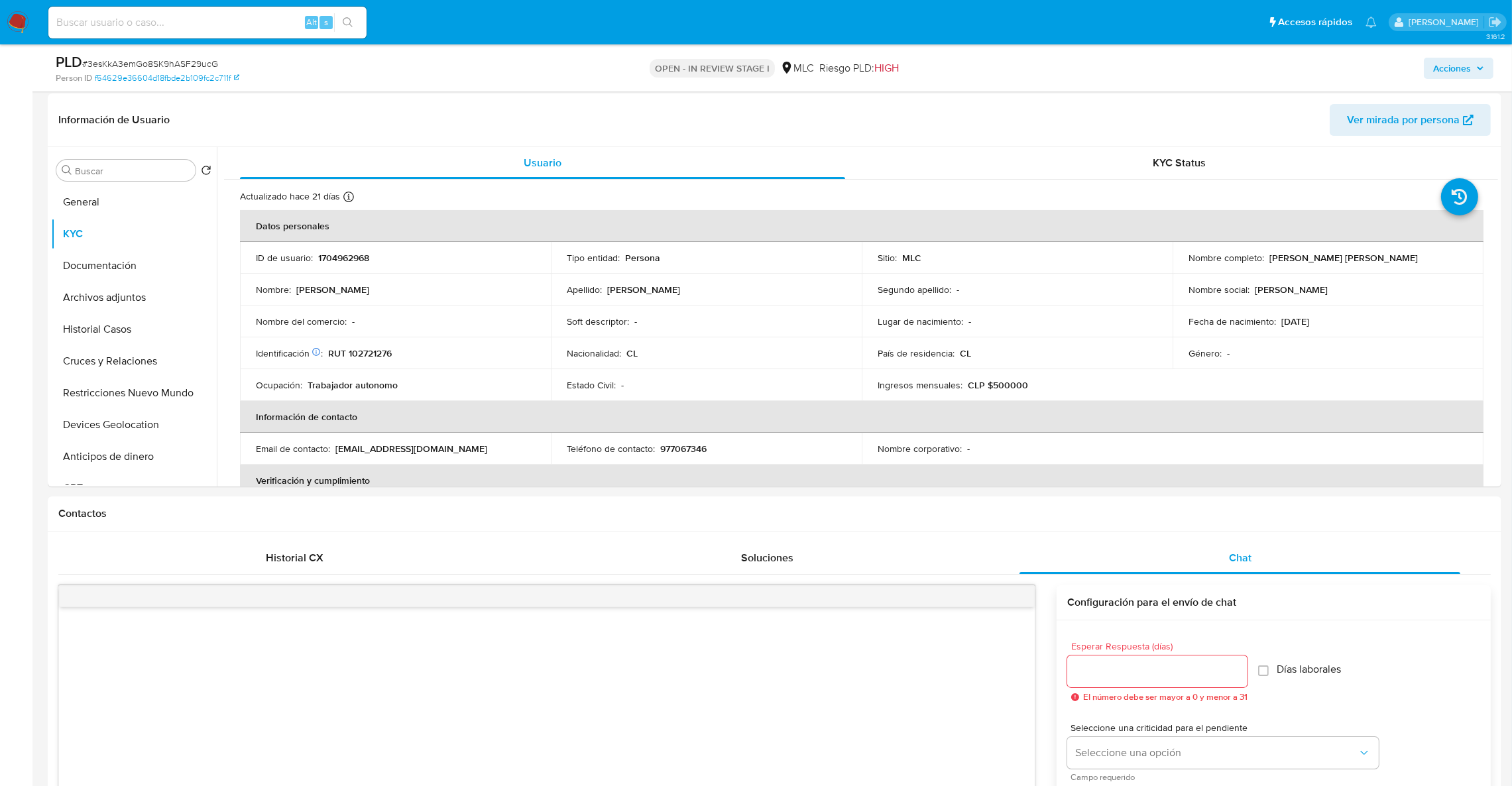
scroll to position [194, 0]
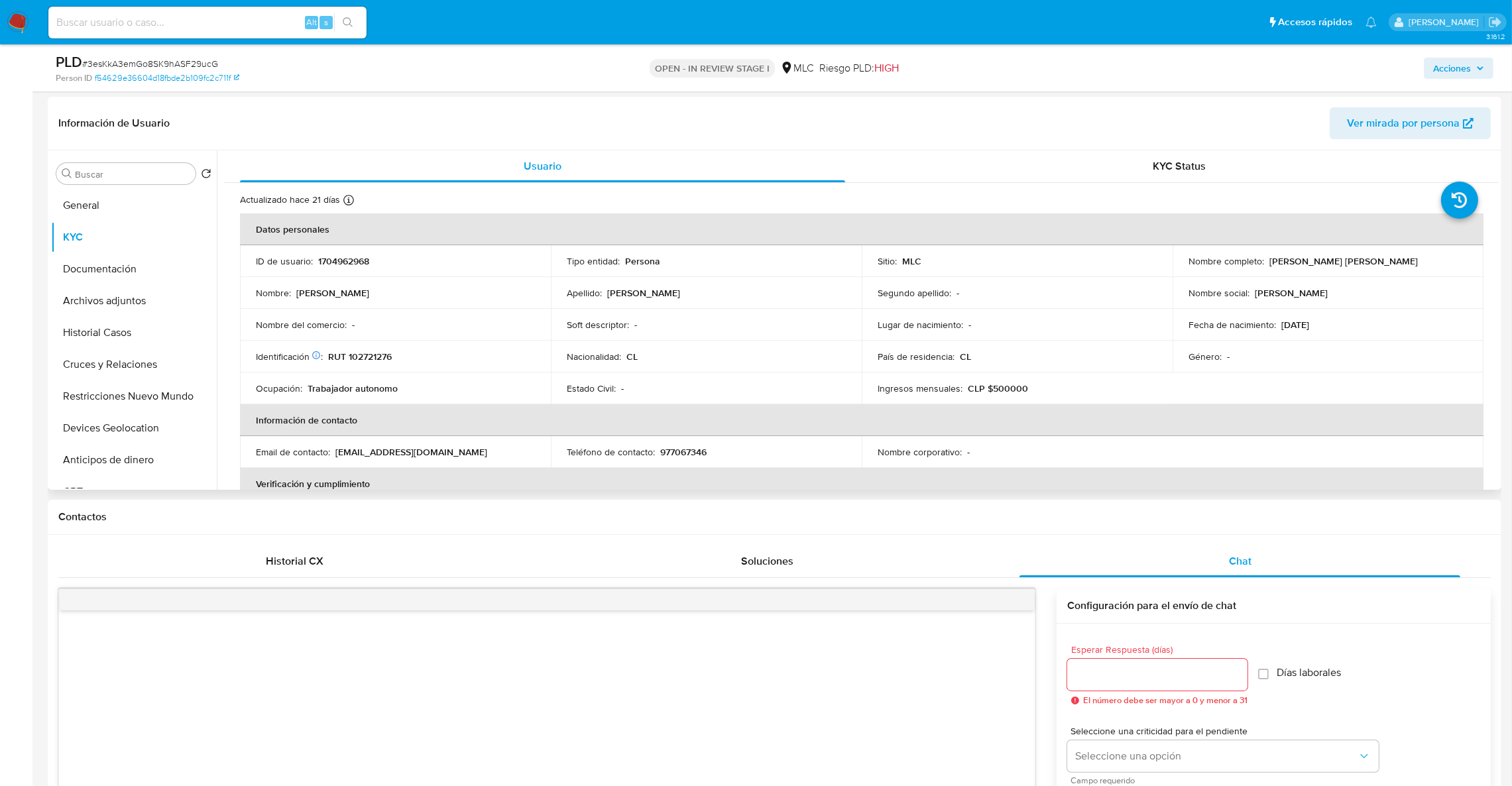
click at [1270, 261] on p "Felipe Andrés Jaramillo Muñoz" at bounding box center [1344, 261] width 149 height 12
drag, startPoint x: 1264, startPoint y: 260, endPoint x: 1448, endPoint y: 248, distance: 184.4
click at [1448, 248] on td "Nombre completo : Felipe Andrés Jaramillo Muñoz" at bounding box center [1328, 261] width 311 height 32
copy div "Felipe Andrés Jaramillo Muñoz"
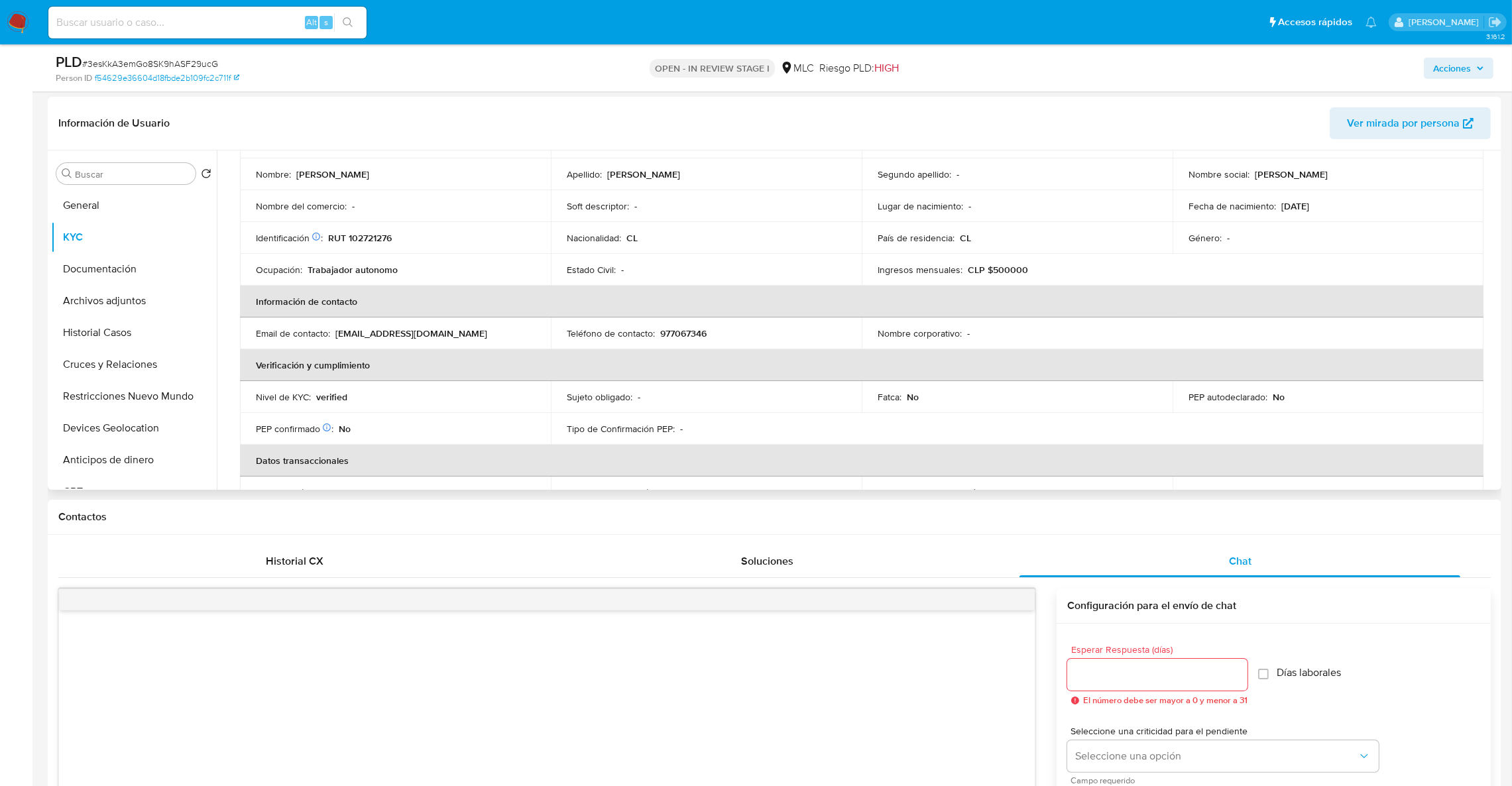
scroll to position [121, 0]
drag, startPoint x: 1498, startPoint y: 228, endPoint x: 1494, endPoint y: 202, distance: 26.3
click at [1494, 202] on div "Buscar Volver al orden por defecto General KYC Documentación Archivos adjuntos …" at bounding box center [775, 320] width 1454 height 339
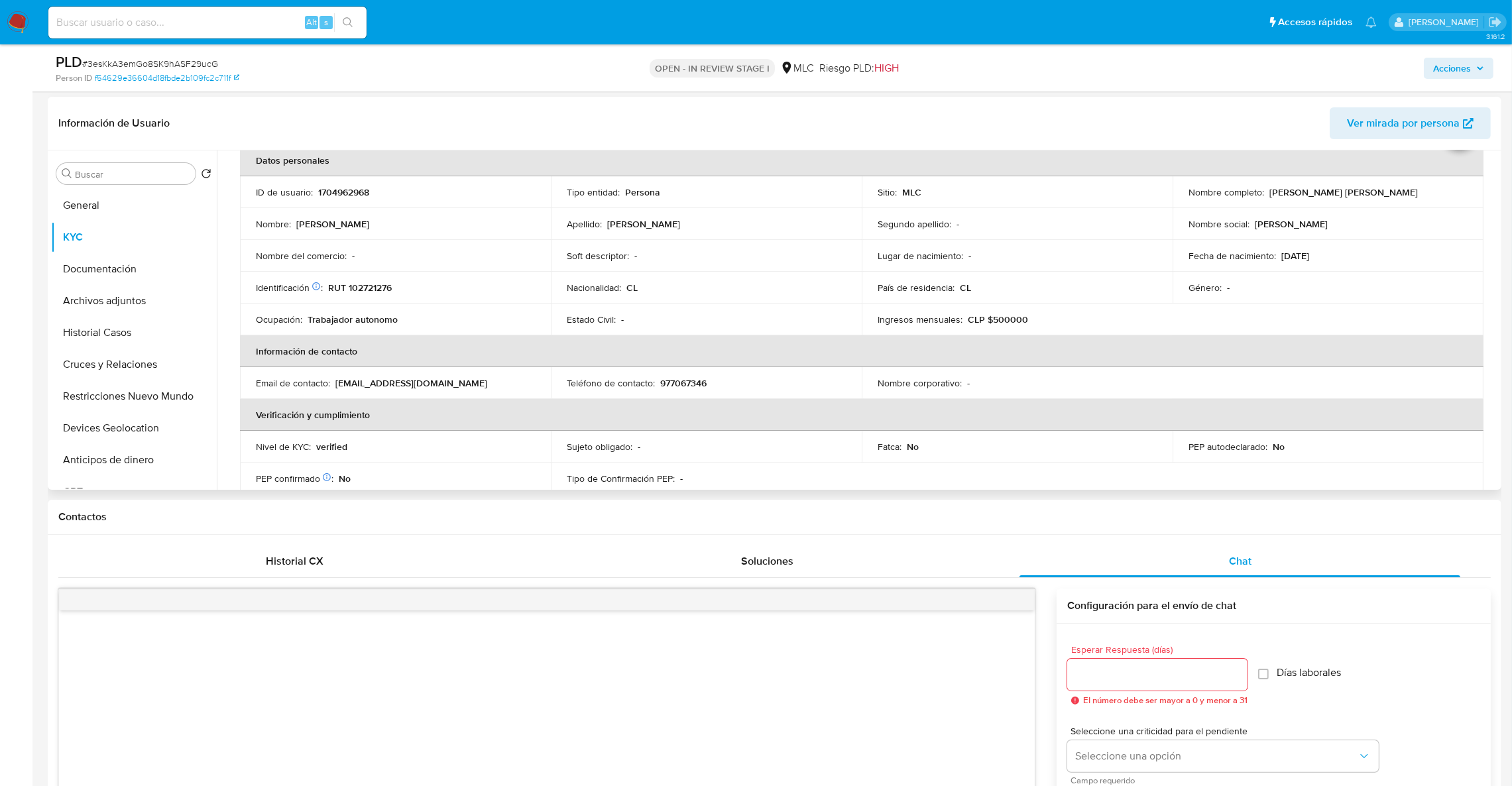
scroll to position [50, 0]
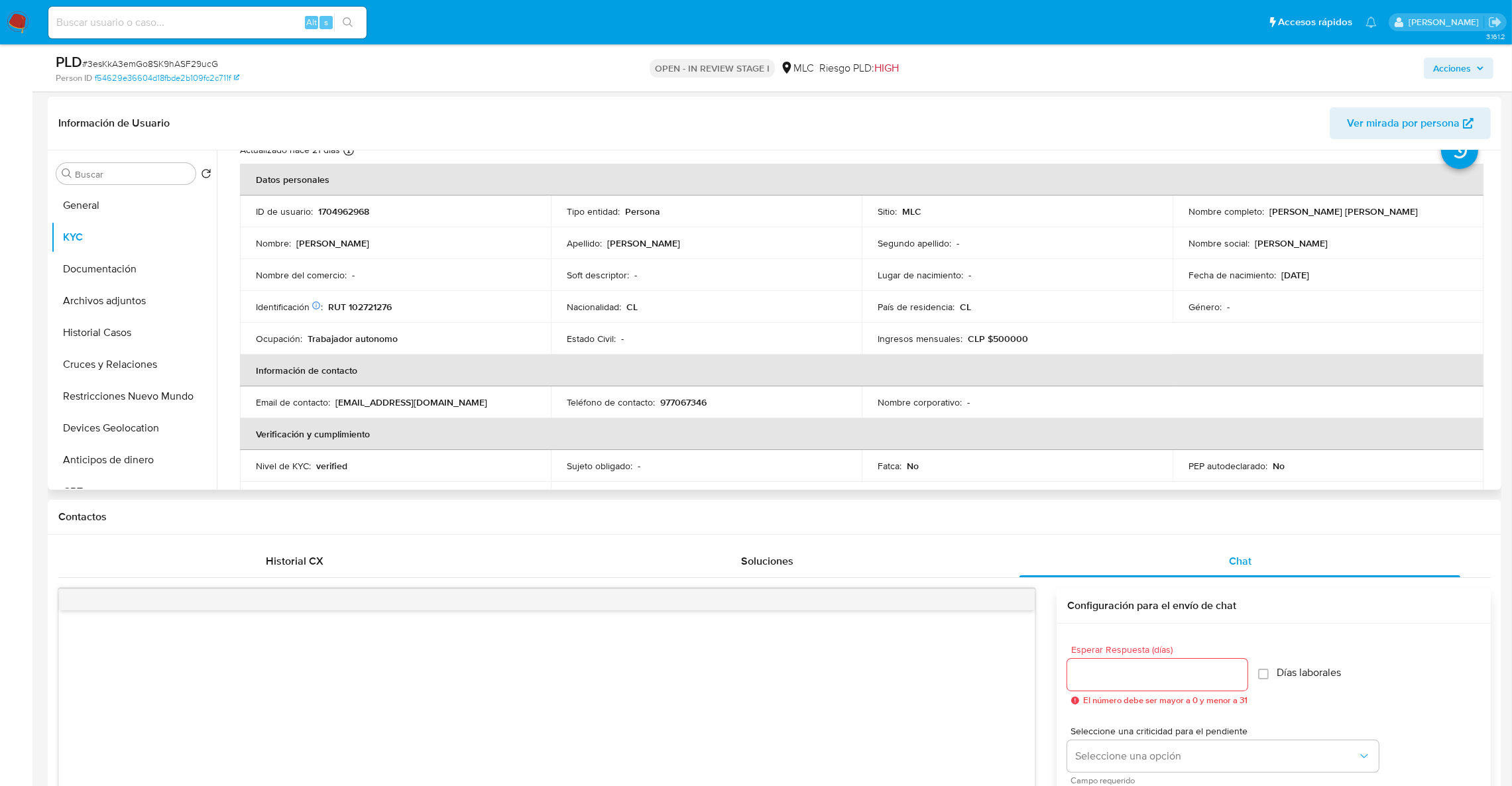
click at [1377, 218] on td "Nombre completo : Felipe Andrés Jaramillo Muñoz" at bounding box center [1328, 211] width 311 height 32
click at [112, 285] on button "Archivos adjuntos" at bounding box center [128, 300] width 155 height 32
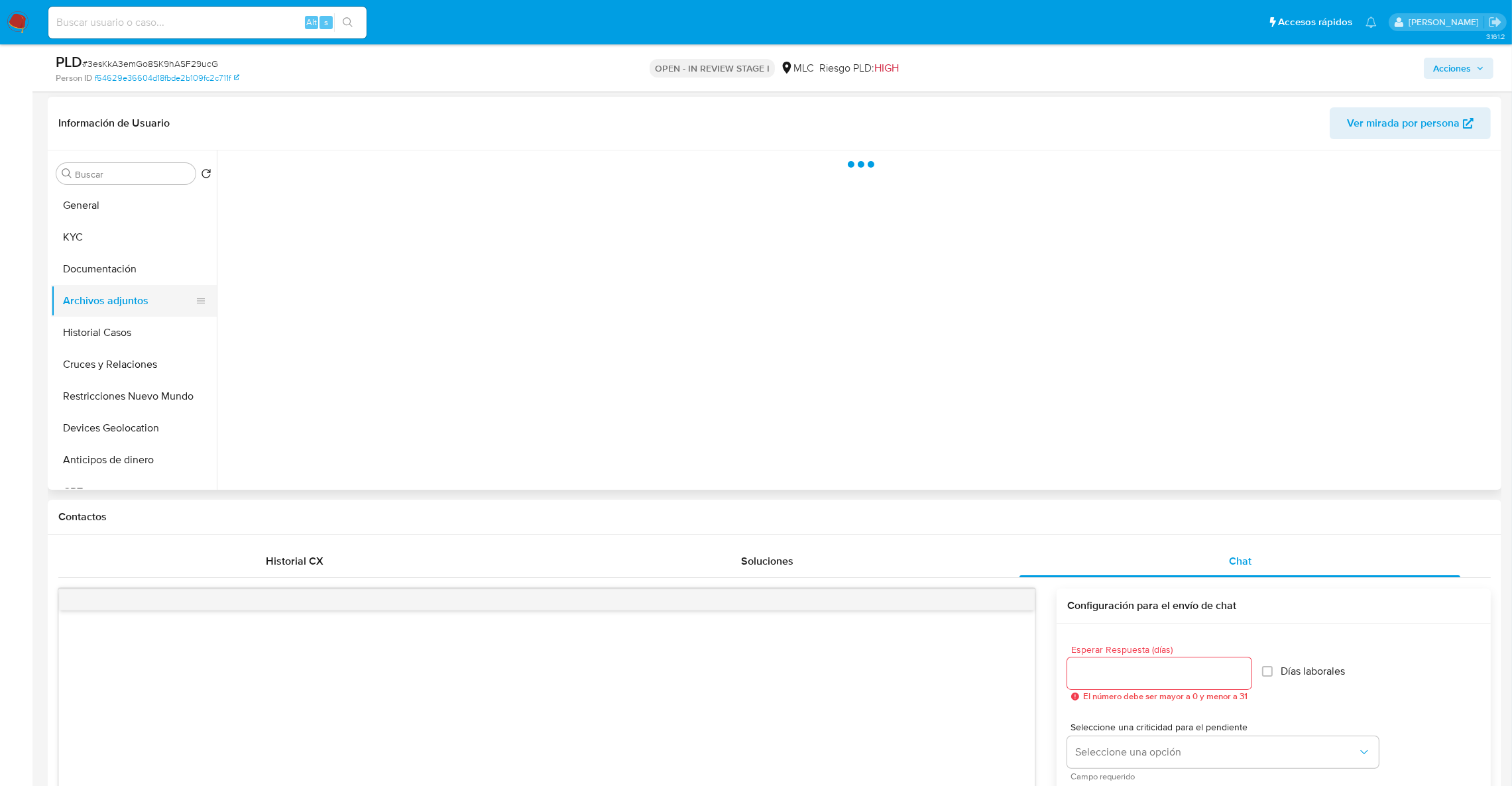
scroll to position [0, 0]
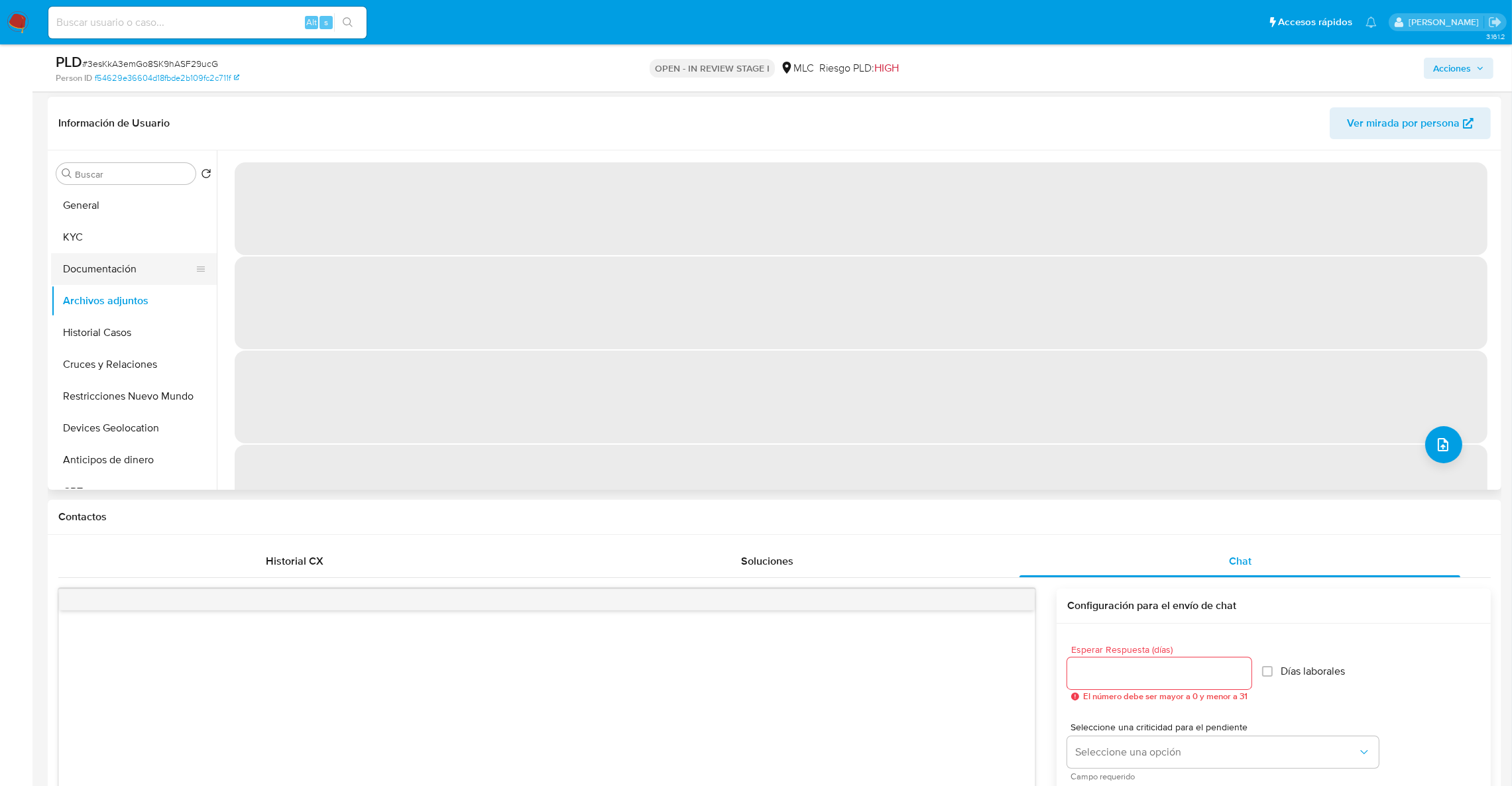
click at [133, 264] on button "Documentación" at bounding box center [128, 268] width 155 height 32
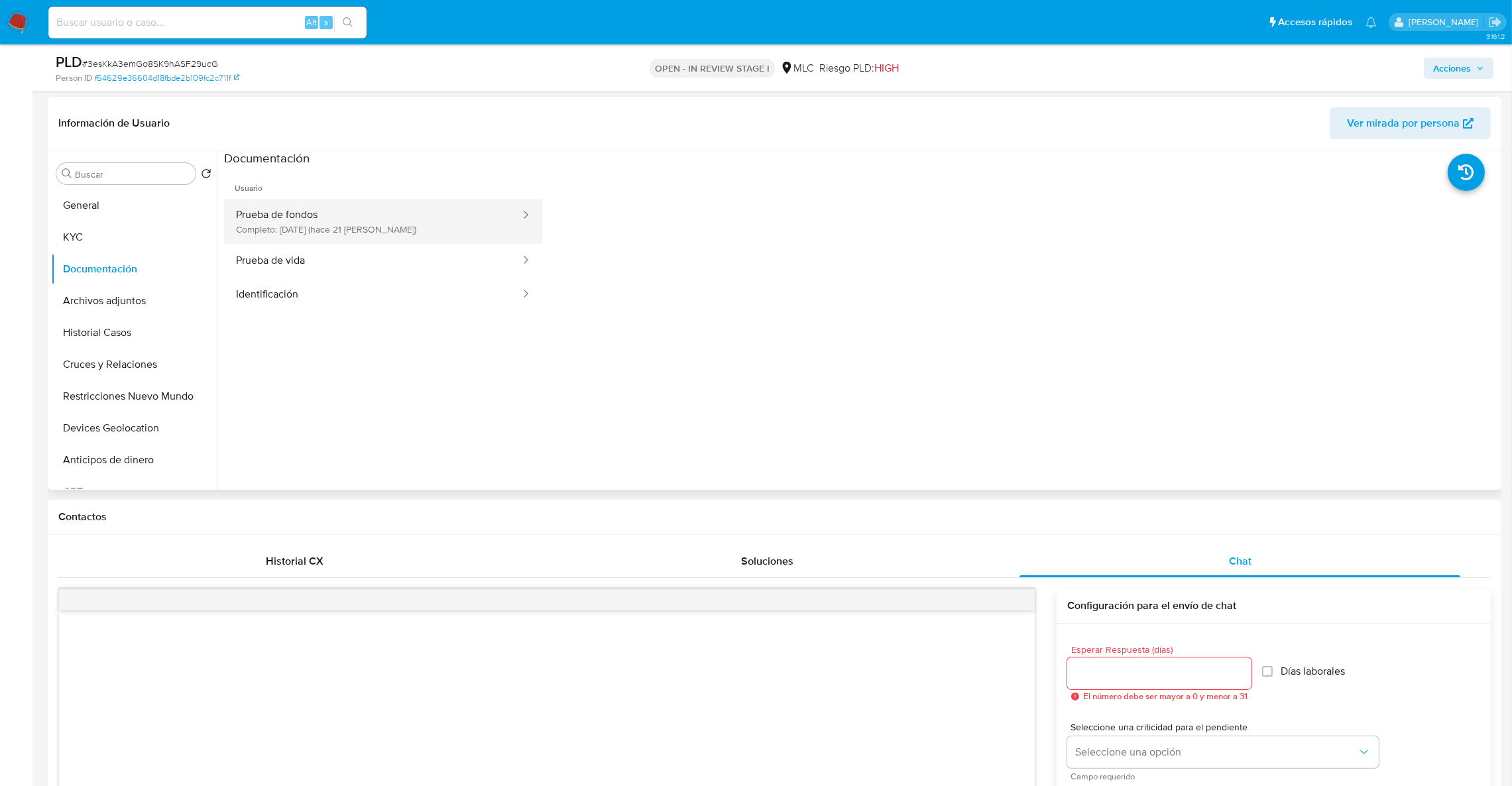
click at [365, 209] on button "Prueba de fondos Completo: 11/09/2025 (hace 21 días)" at bounding box center [373, 221] width 297 height 45
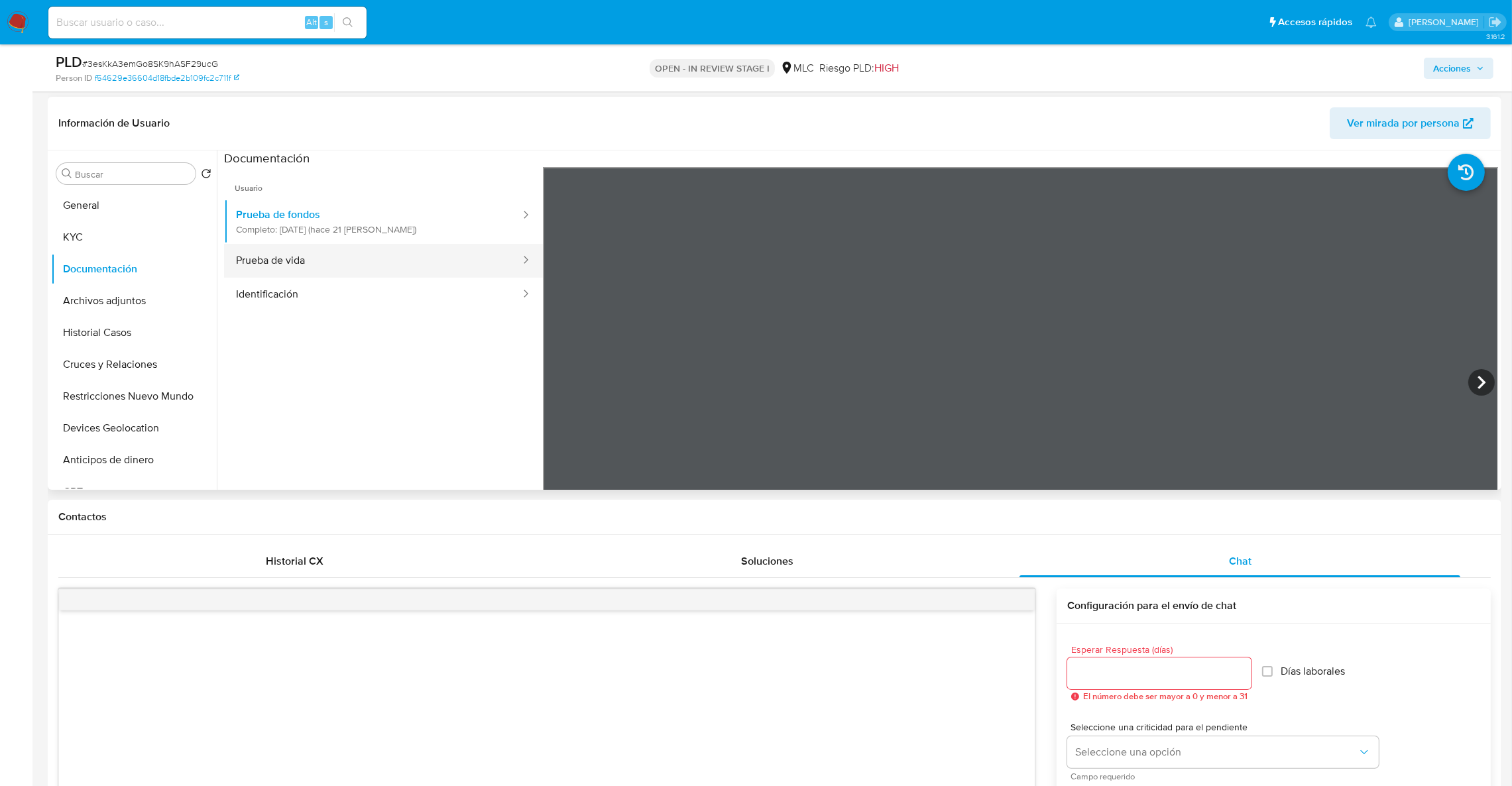
click at [334, 249] on button "Prueba de vida" at bounding box center [373, 260] width 297 height 34
